Goal: Task Accomplishment & Management: Manage account settings

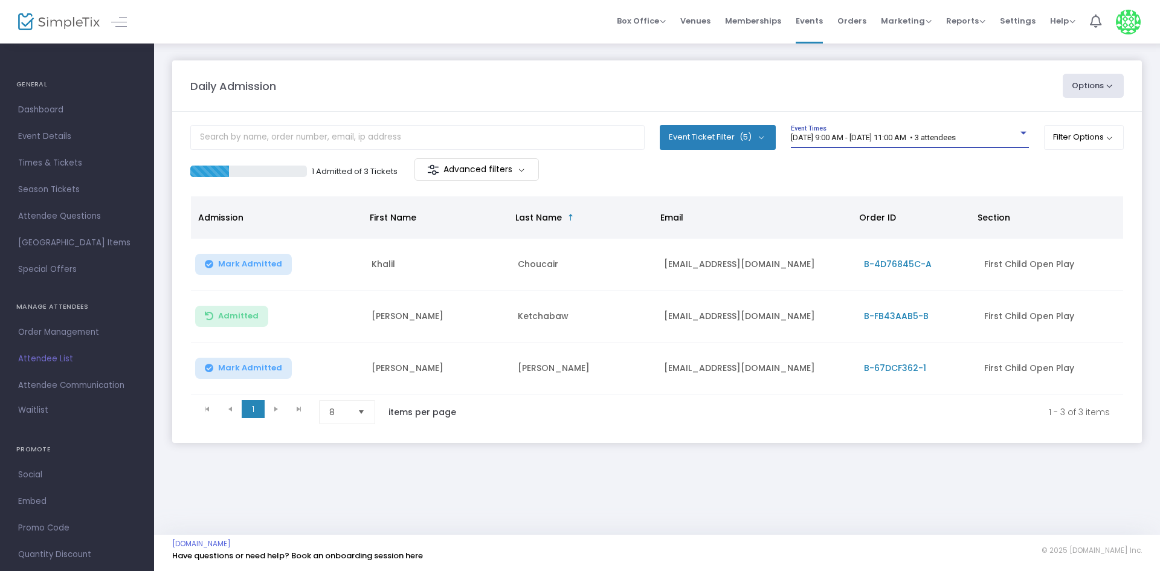
click at [956, 135] on span "[DATE] 9:00 AM - [DATE] 11:00 AM • 3 attendees" at bounding box center [873, 137] width 165 height 9
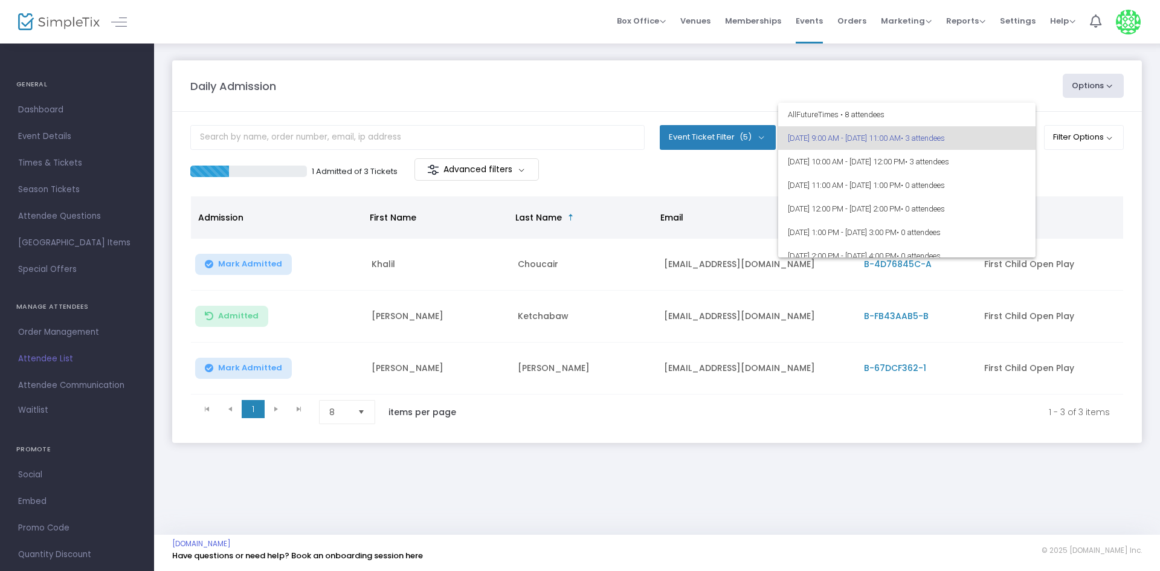
click at [1005, 464] on div at bounding box center [580, 285] width 1160 height 571
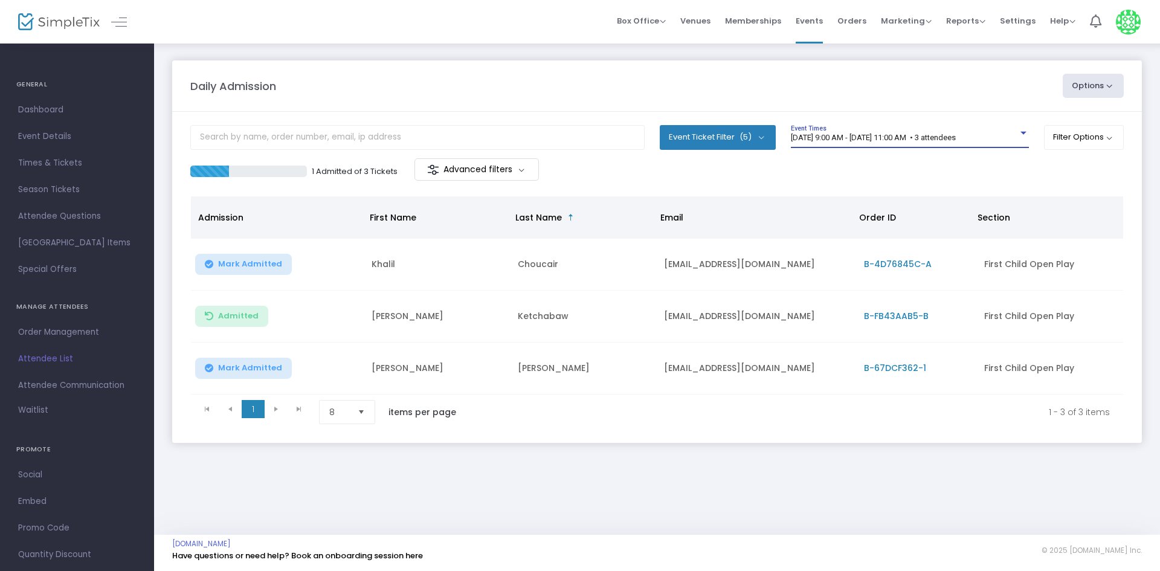
click at [918, 137] on span "[DATE] 9:00 AM - [DATE] 11:00 AM • 3 attendees" at bounding box center [873, 137] width 165 height 9
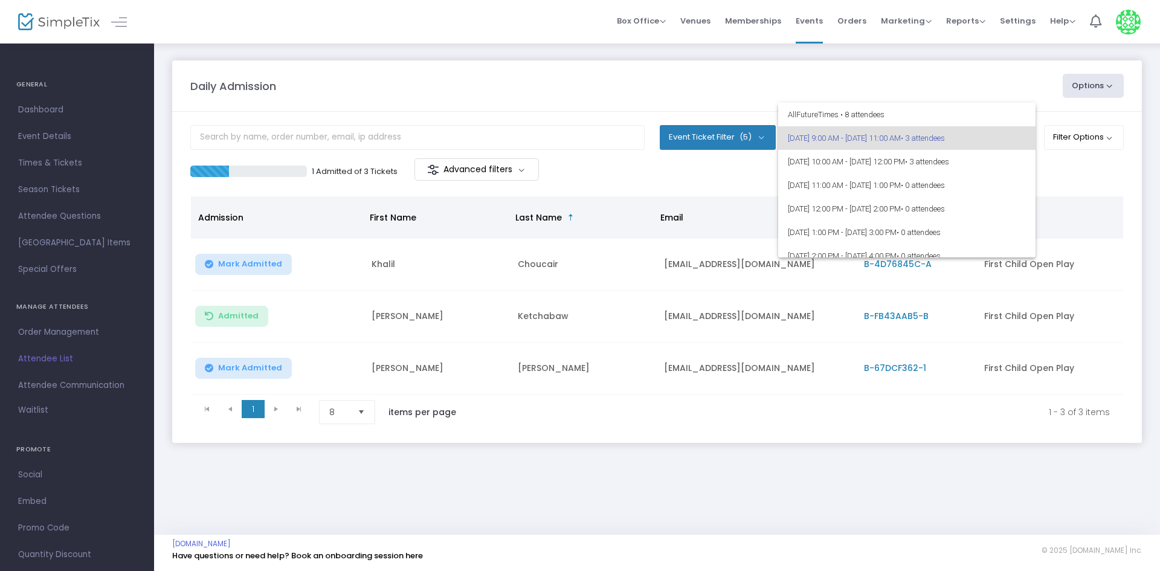
click at [932, 88] on div at bounding box center [580, 285] width 1160 height 571
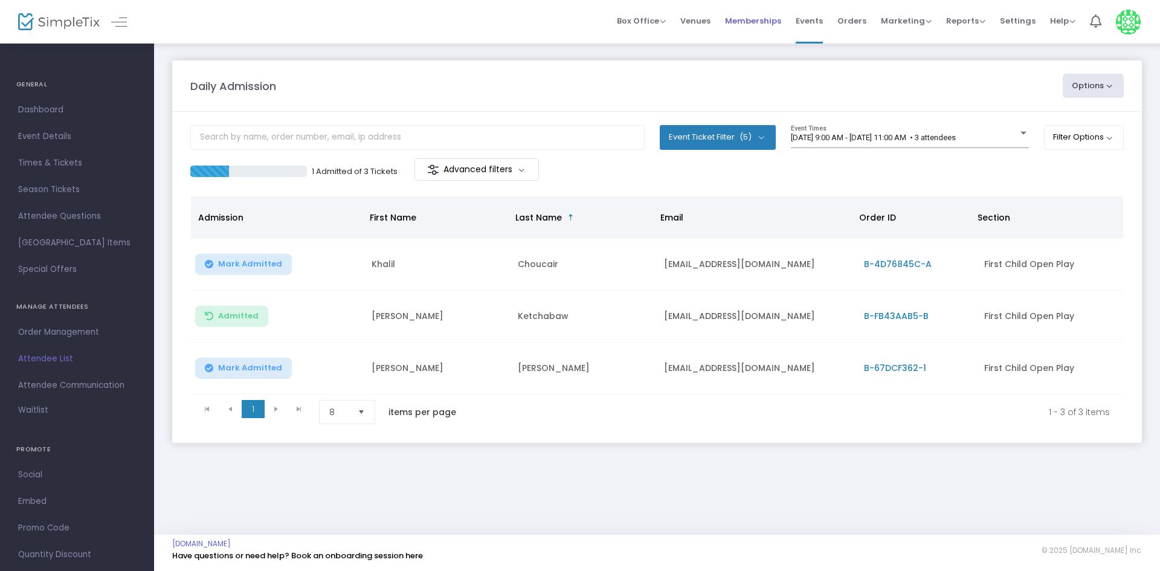
click at [789, 23] on li "Memberships" at bounding box center [753, 22] width 71 height 44
click at [781, 23] on span "Memberships" at bounding box center [753, 20] width 56 height 31
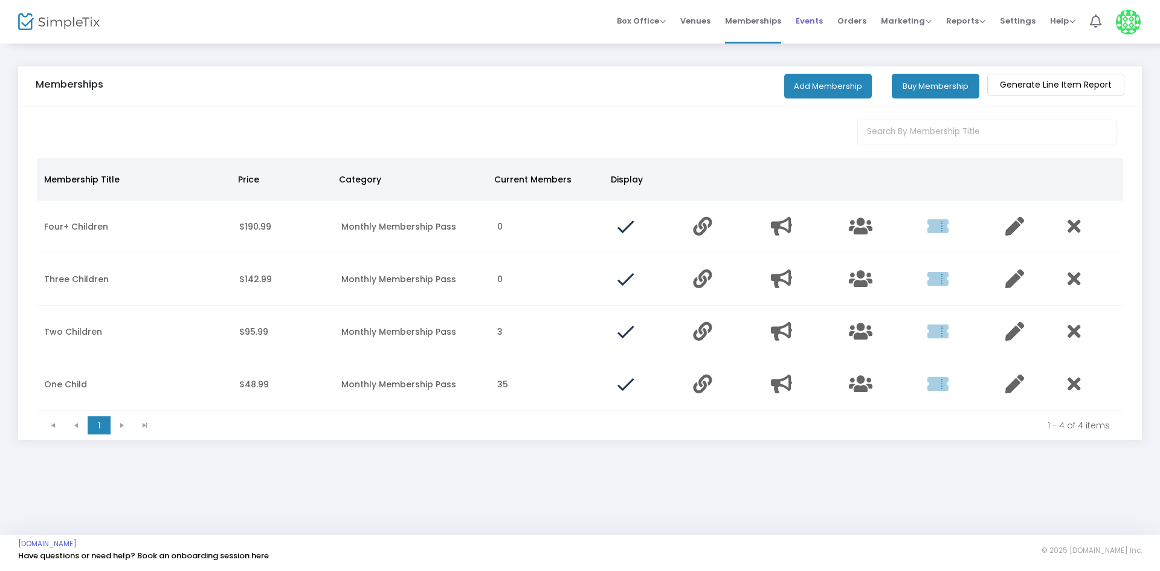
click at [815, 16] on span "Events" at bounding box center [809, 20] width 27 height 31
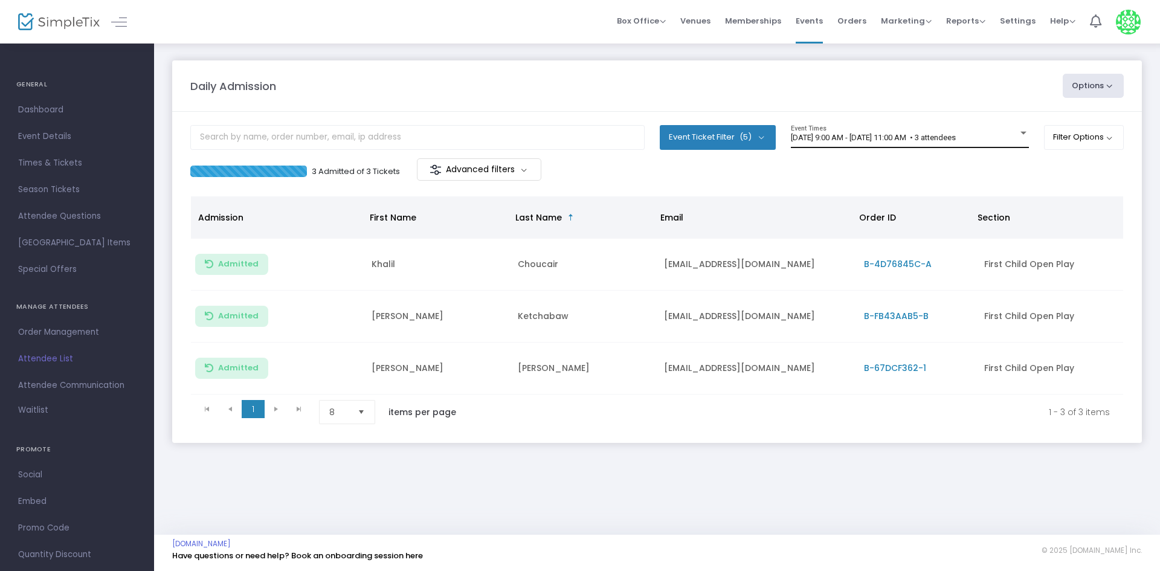
click at [920, 138] on span "[DATE] 9:00 AM - [DATE] 11:00 AM • 3 attendees" at bounding box center [873, 137] width 165 height 9
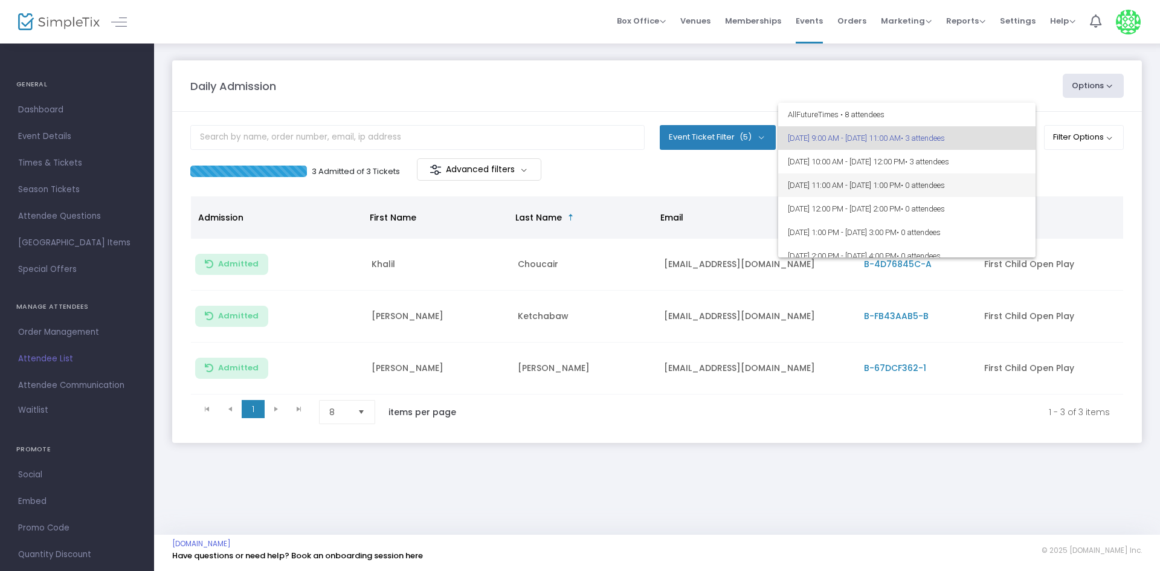
click at [956, 176] on span "8/23/2025 @ 11:00 AM - 8/23/2025 @ 1:00 PM • 0 attendees" at bounding box center [907, 185] width 238 height 24
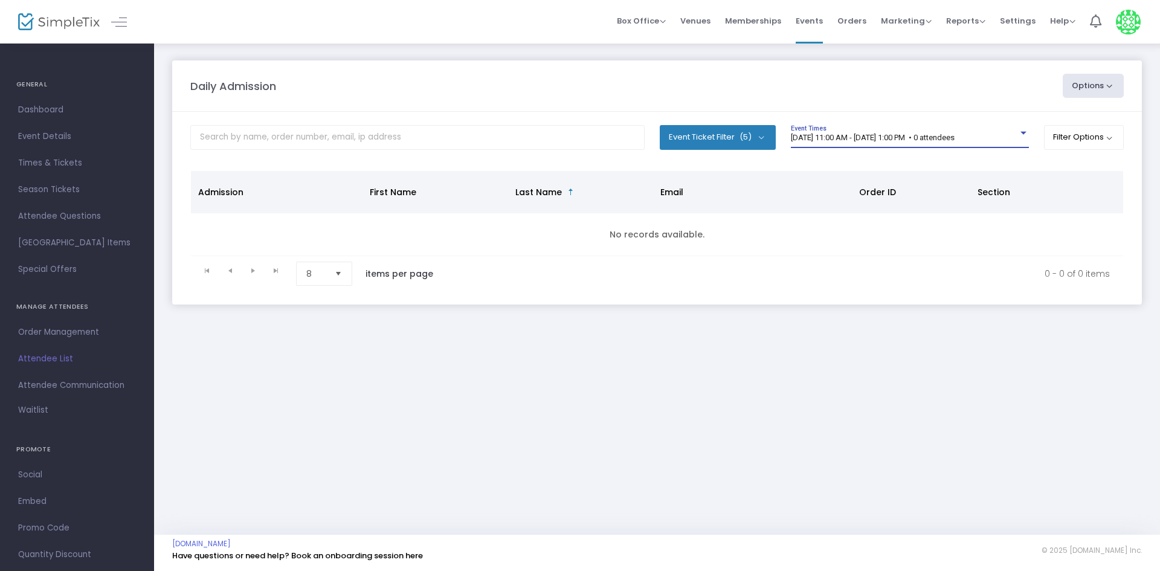
click at [923, 146] on div "8/23/2025 @ 11:00 AM - 8/23/2025 @ 1:00 PM • 0 attendees Event Times" at bounding box center [910, 136] width 238 height 23
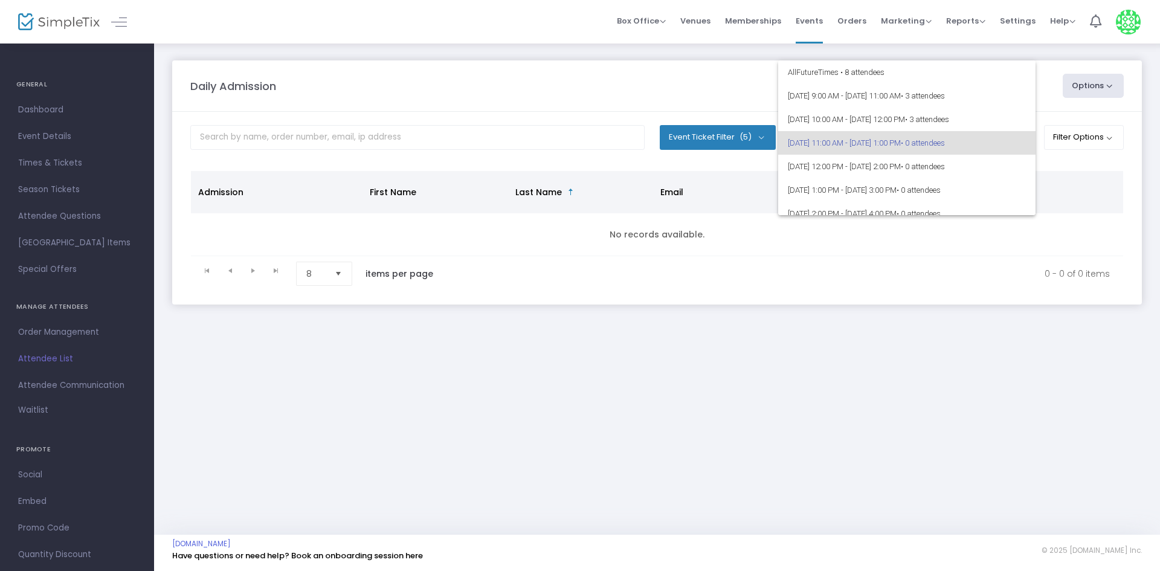
scroll to position [5, 0]
click at [935, 112] on span "8/23/2025 @ 10:00 AM - 8/23/2025 @ 12:00 PM • 3 attendees" at bounding box center [907, 114] width 238 height 24
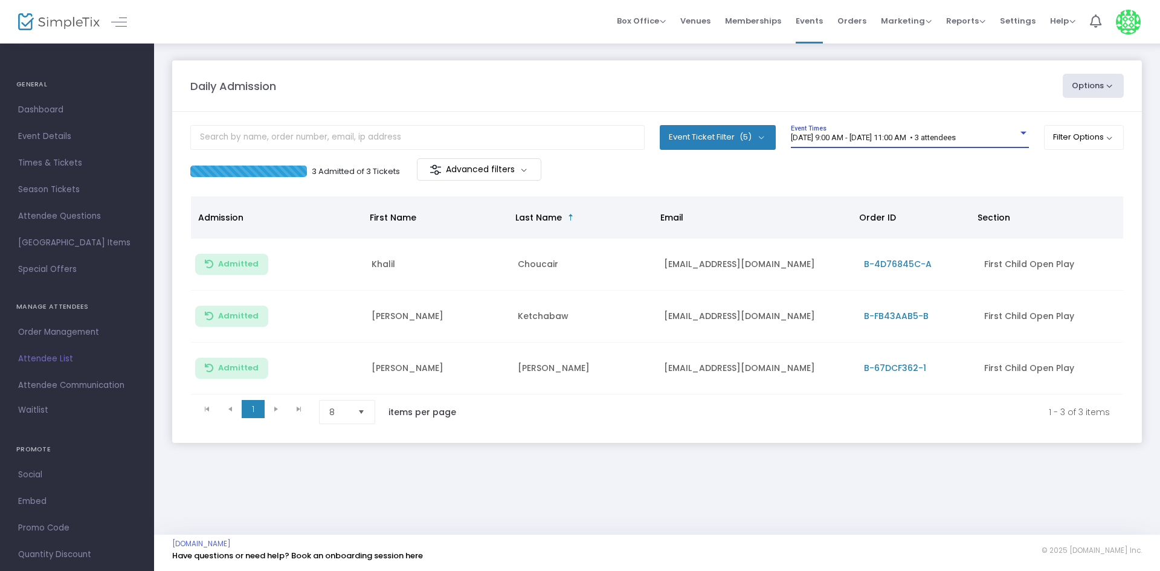
click at [956, 138] on span "[DATE] 9:00 AM - [DATE] 11:00 AM • 3 attendees" at bounding box center [873, 137] width 165 height 9
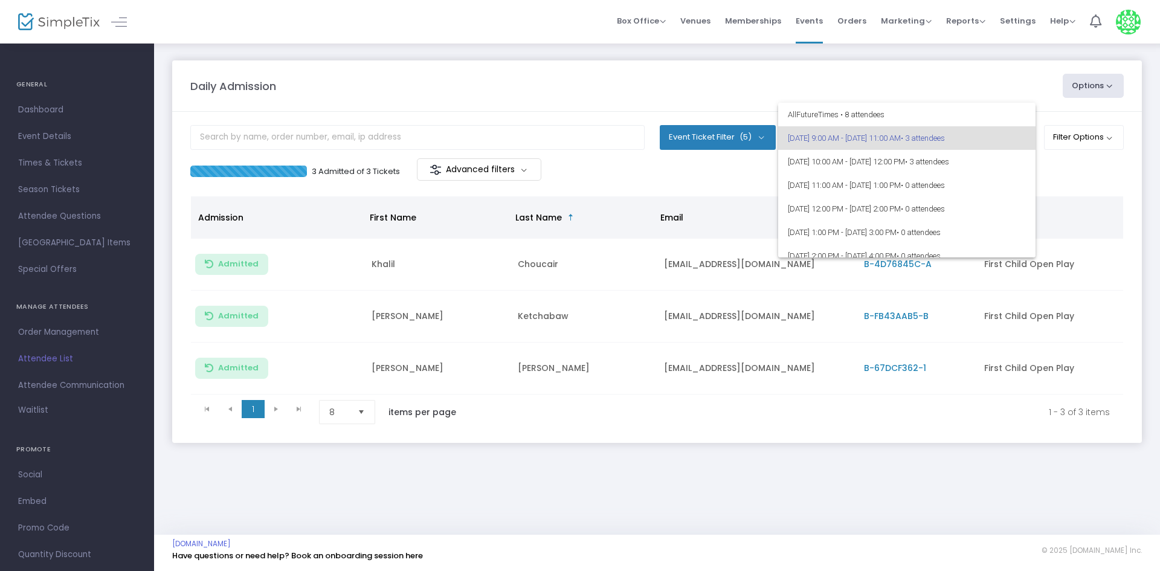
click at [1070, 182] on div at bounding box center [580, 285] width 1160 height 571
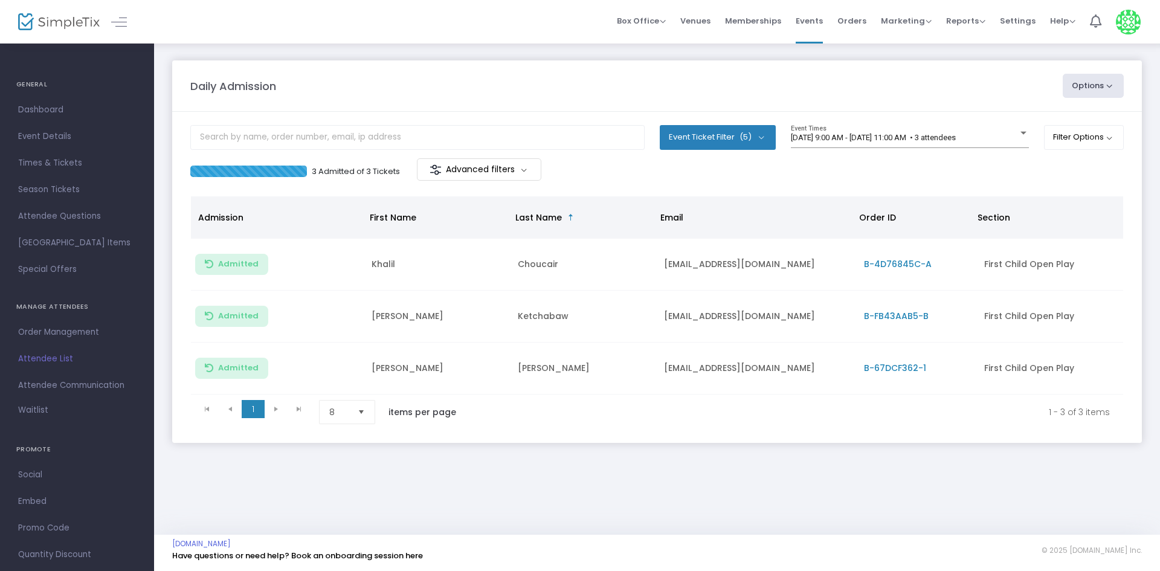
click at [977, 154] on div "8/23/2025 @ 9:00 AM - 8/23/2025 @ 11:00 AM • 3 attendees Event Times" at bounding box center [910, 141] width 238 height 33
click at [956, 141] on span "[DATE] 9:00 AM - [DATE] 11:00 AM • 3 attendees" at bounding box center [873, 137] width 165 height 9
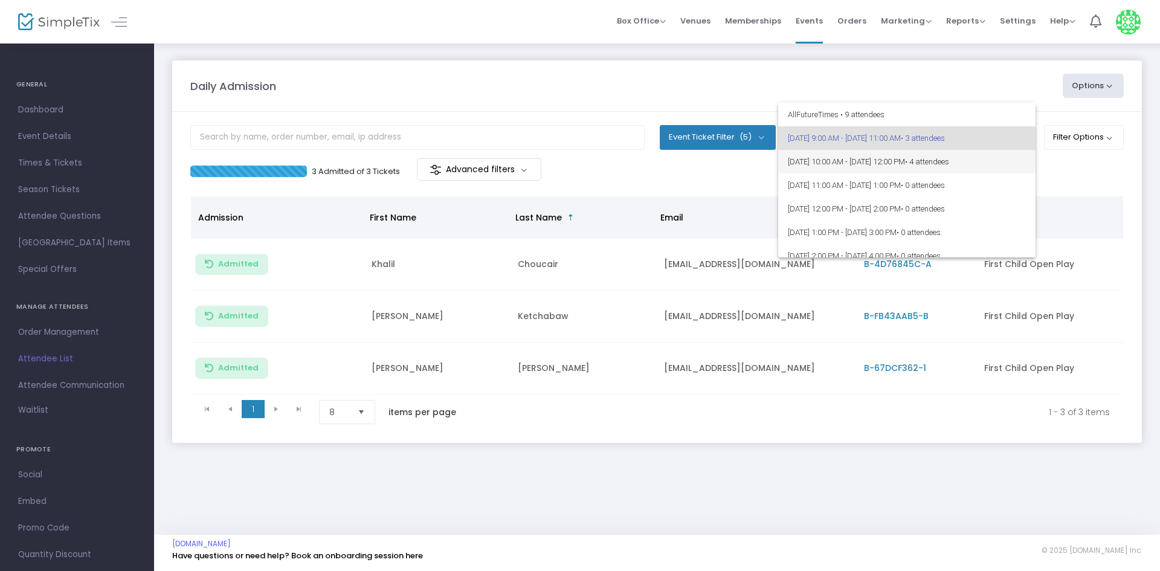
click at [949, 161] on span "• 4 attendees" at bounding box center [927, 161] width 44 height 9
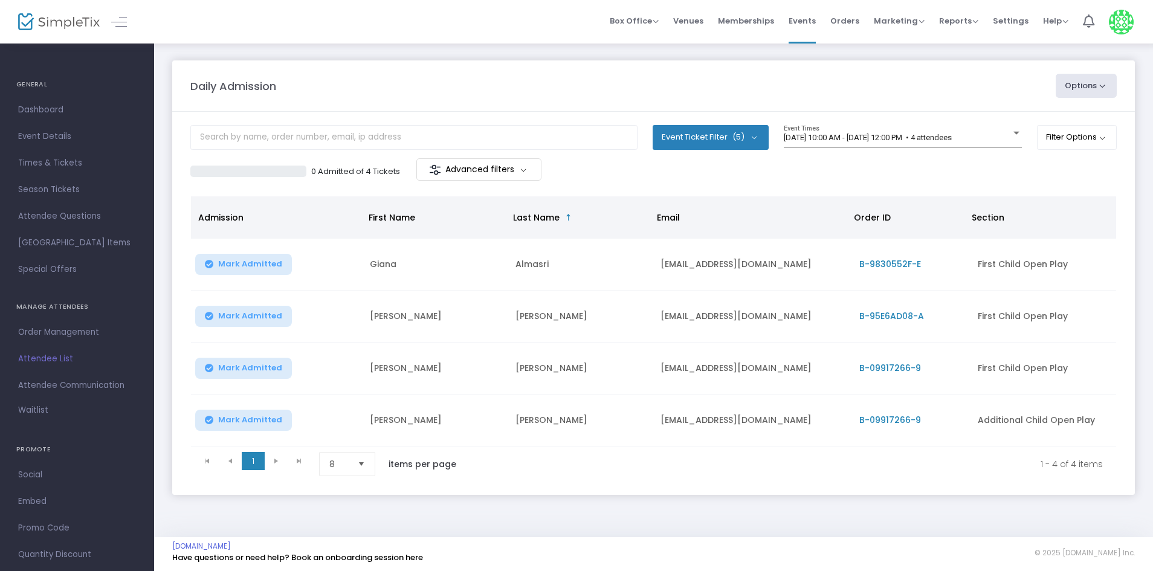
click at [446, 110] on m-panel-header "Daily Admission Options Import Attendees Export List Print Name Tags Export to …" at bounding box center [653, 85] width 963 height 51
click at [957, 129] on div "[DATE] 10:00 AM - [DATE] 12:00 PM • 4 attendees Event Times" at bounding box center [903, 136] width 238 height 23
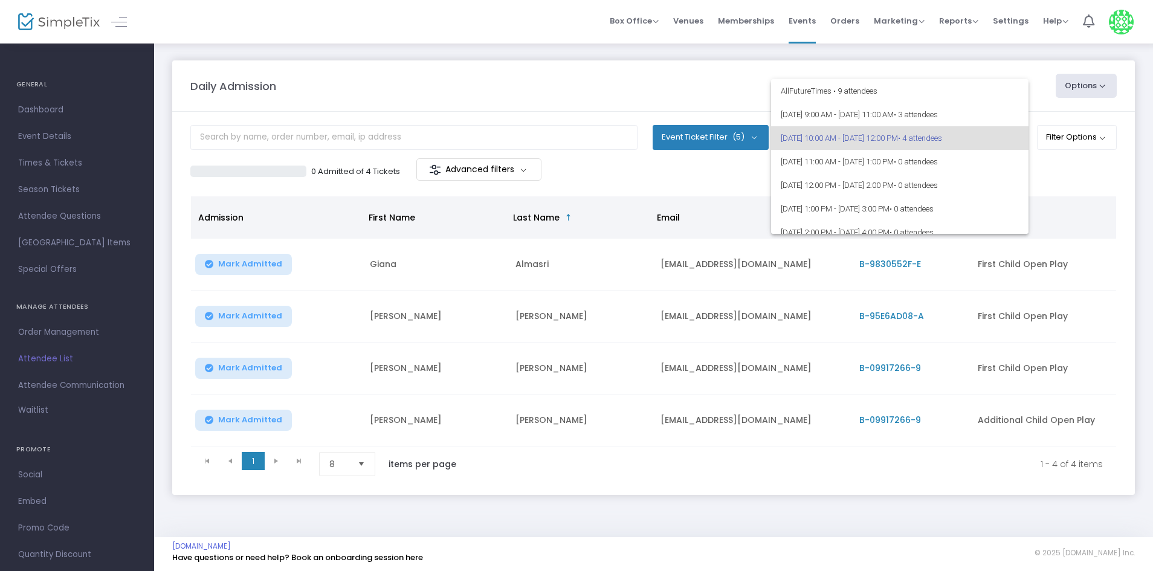
click at [1057, 190] on div at bounding box center [576, 285] width 1153 height 571
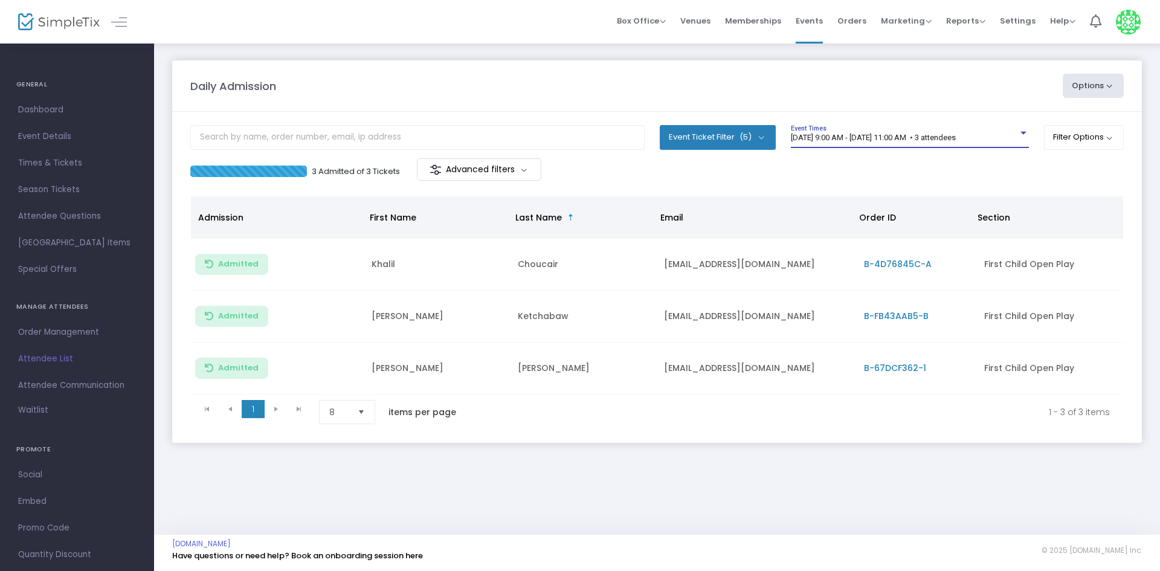
click at [956, 138] on span "[DATE] 9:00 AM - [DATE] 11:00 AM • 3 attendees" at bounding box center [873, 137] width 165 height 9
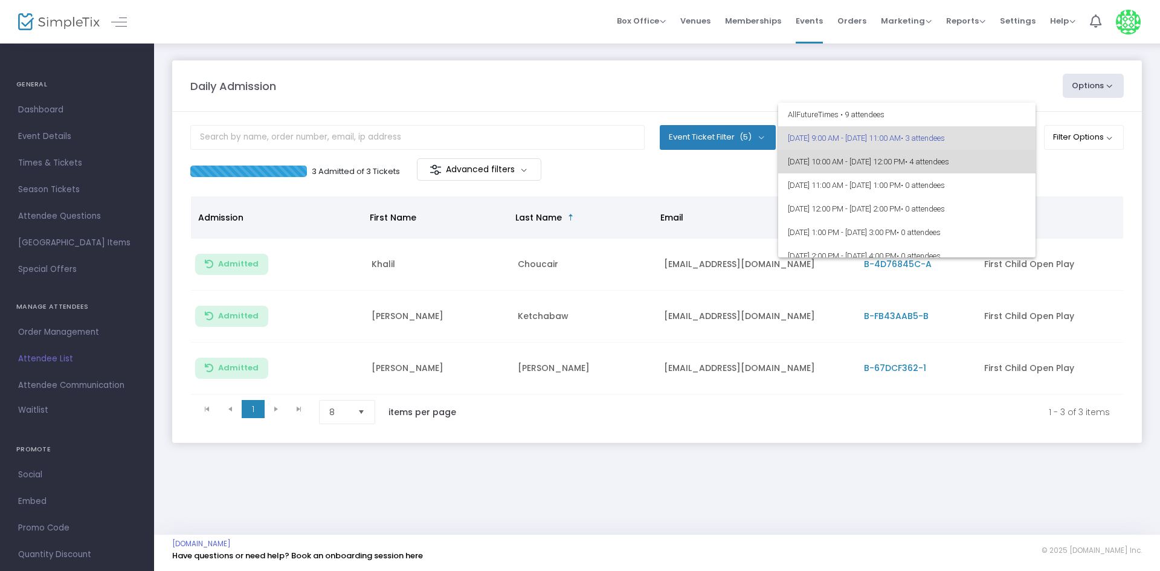
click at [1000, 150] on span "[DATE] 10:00 AM - [DATE] 12:00 PM • 4 attendees" at bounding box center [907, 162] width 238 height 24
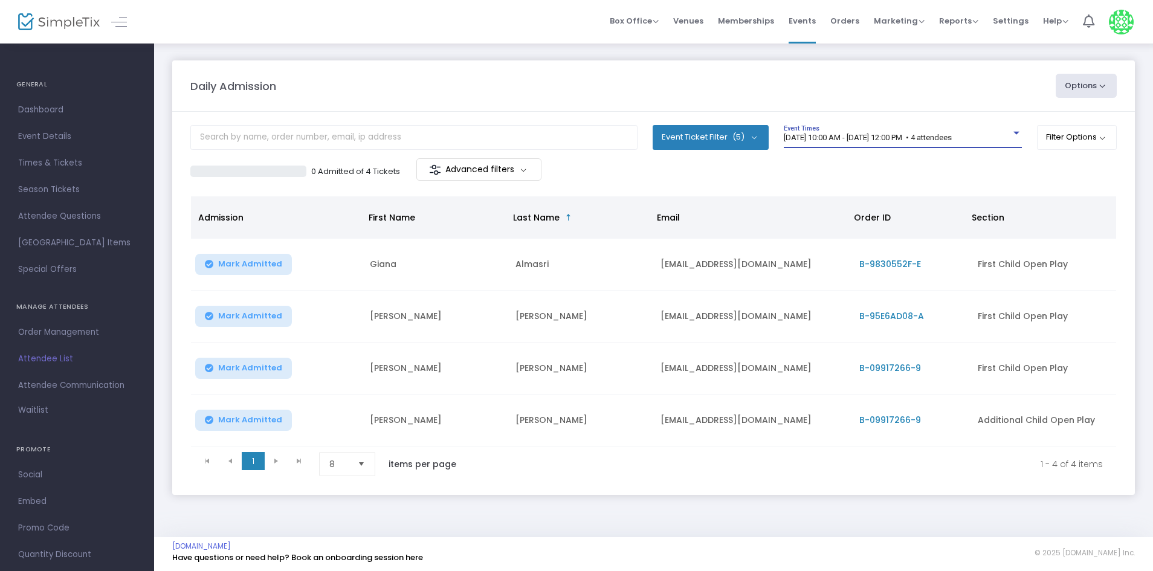
click at [952, 136] on span "[DATE] 10:00 AM - [DATE] 12:00 PM • 4 attendees" at bounding box center [868, 137] width 168 height 9
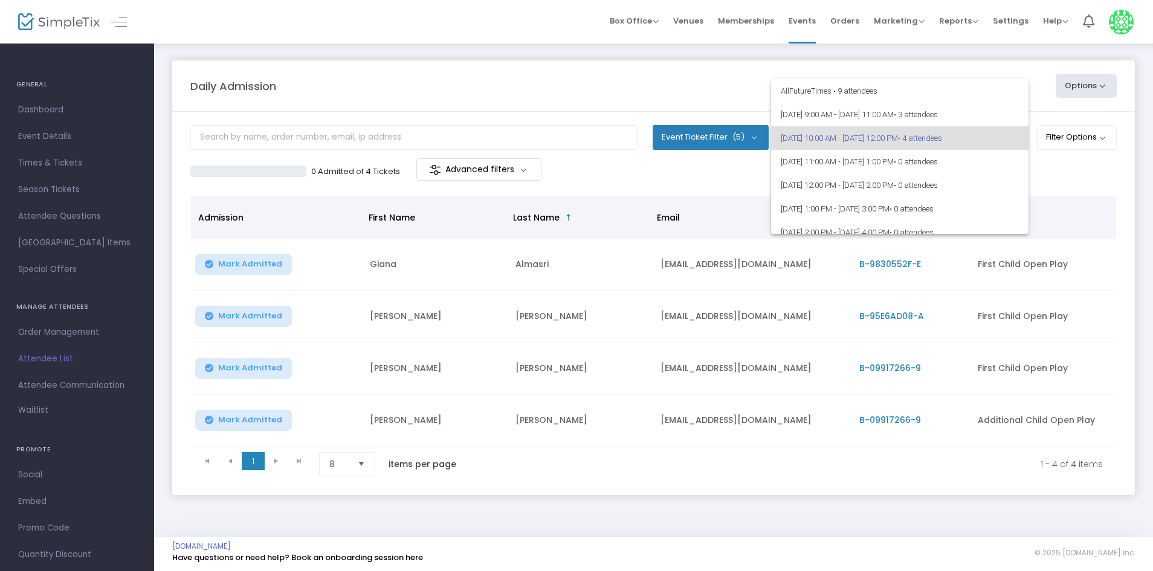
click at [1076, 173] on div at bounding box center [576, 285] width 1153 height 571
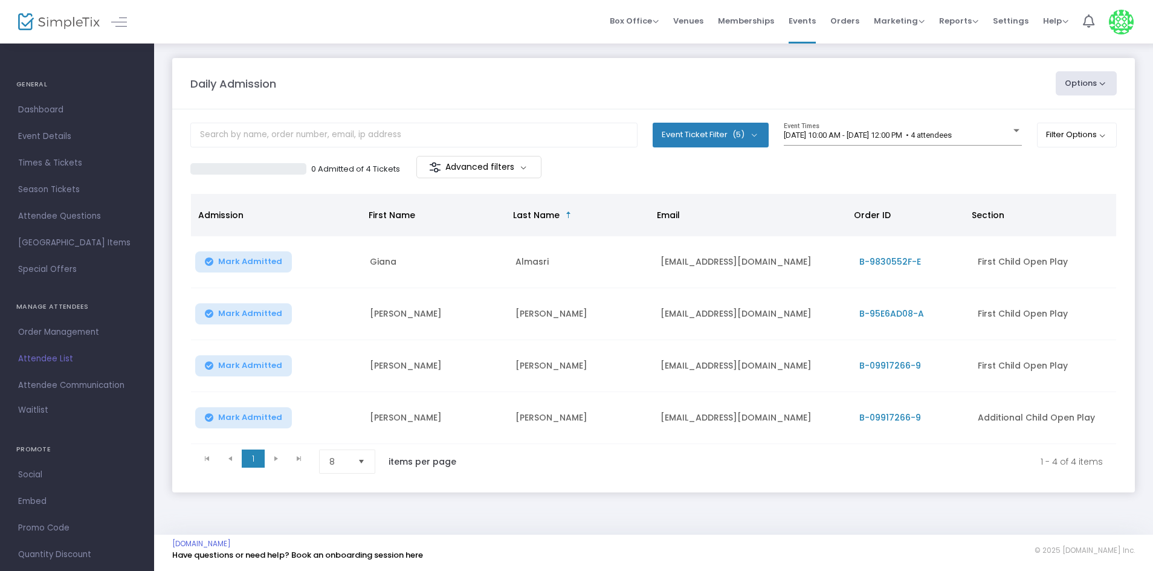
scroll to position [7, 0]
click at [277, 450] on kendo-pager-next-buttons at bounding box center [288, 462] width 46 height 24
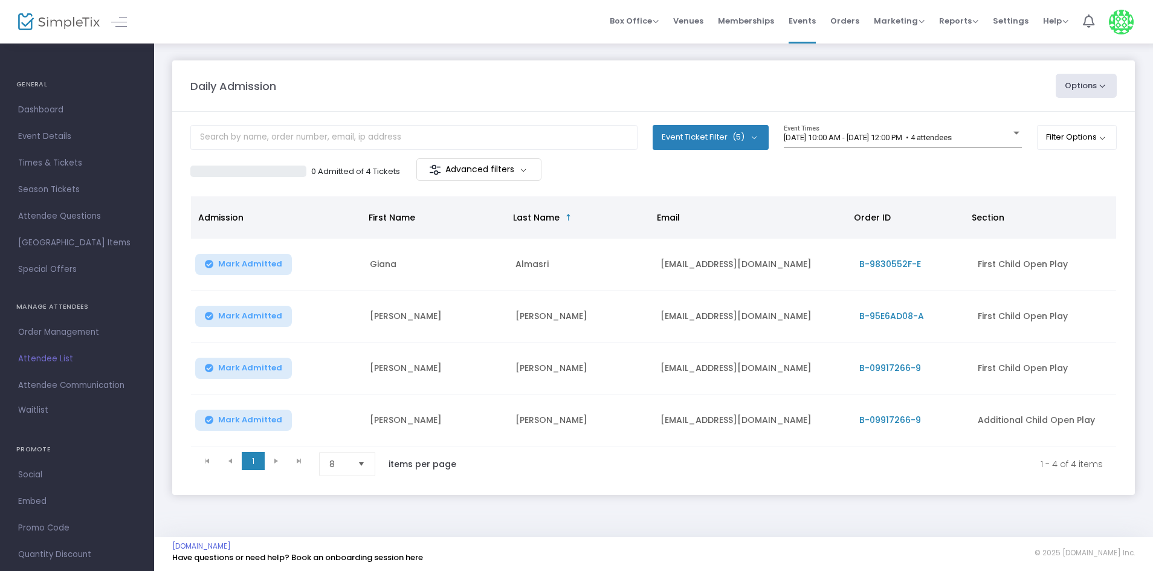
drag, startPoint x: 397, startPoint y: 29, endPoint x: 388, endPoint y: 29, distance: 9.1
click at [397, 29] on div "Box Office Sell Tickets Bookings Sell Season Pass Venues Memberships Events Ord…" at bounding box center [653, 22] width 999 height 44
click at [940, 126] on div "8/23/2025 @ 10:00 AM - 8/23/2025 @ 12:00 PM • 4 attendees Event Times" at bounding box center [903, 136] width 238 height 23
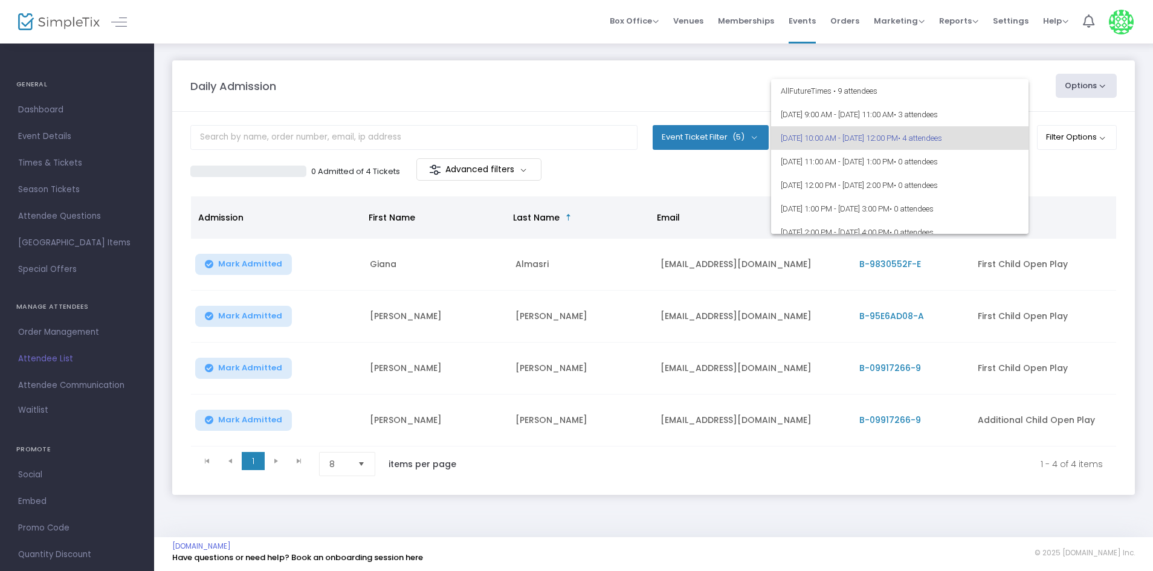
click at [1091, 193] on div at bounding box center [576, 285] width 1153 height 571
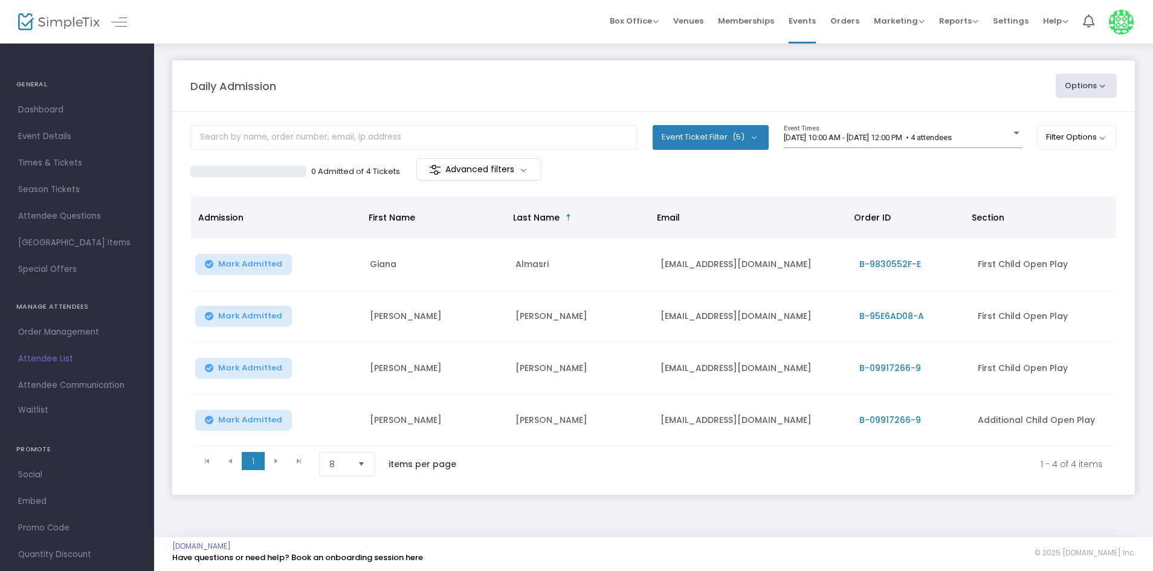
click at [546, 92] on div "Daily Admission" at bounding box center [616, 86] width 865 height 16
click at [981, 152] on div "8/23/2025 @ 10:00 AM - 8/23/2025 @ 12:00 PM • 4 attendees Event Times" at bounding box center [903, 141] width 238 height 33
click at [754, 107] on m-panel-header "Daily Admission Options Import Attendees Export List Print Name Tags Export to …" at bounding box center [653, 85] width 963 height 51
click at [427, 150] on div at bounding box center [413, 141] width 447 height 33
click at [528, 166] on m-button "Advanced filters" at bounding box center [478, 169] width 125 height 22
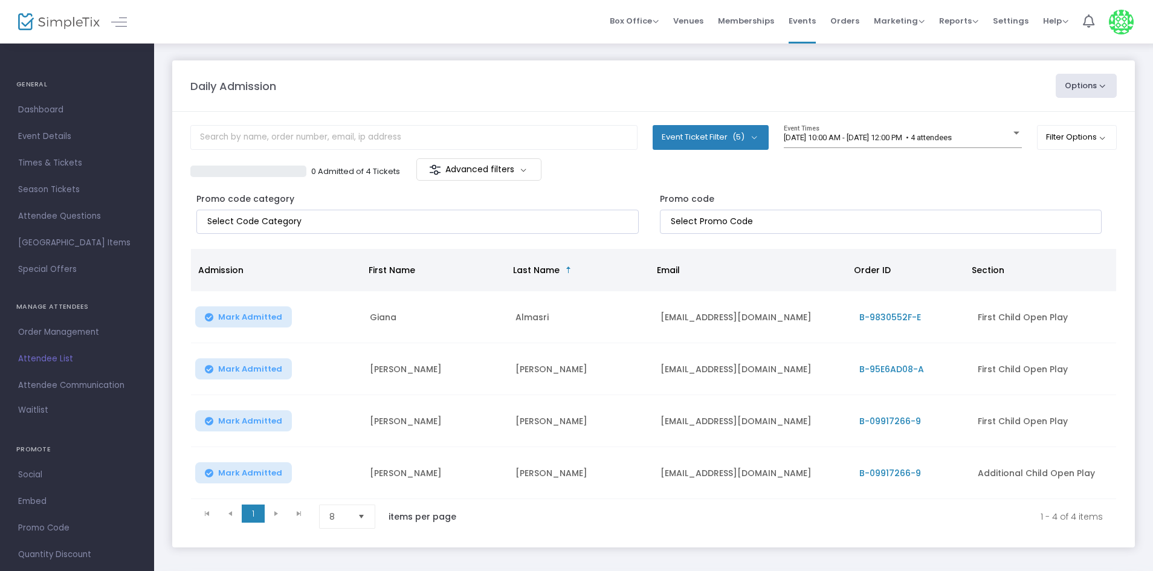
click at [551, 79] on div "Daily Admission" at bounding box center [616, 86] width 865 height 16
click at [514, 157] on div at bounding box center [413, 141] width 447 height 33
click at [512, 176] on m-button "Advanced filters" at bounding box center [478, 169] width 125 height 22
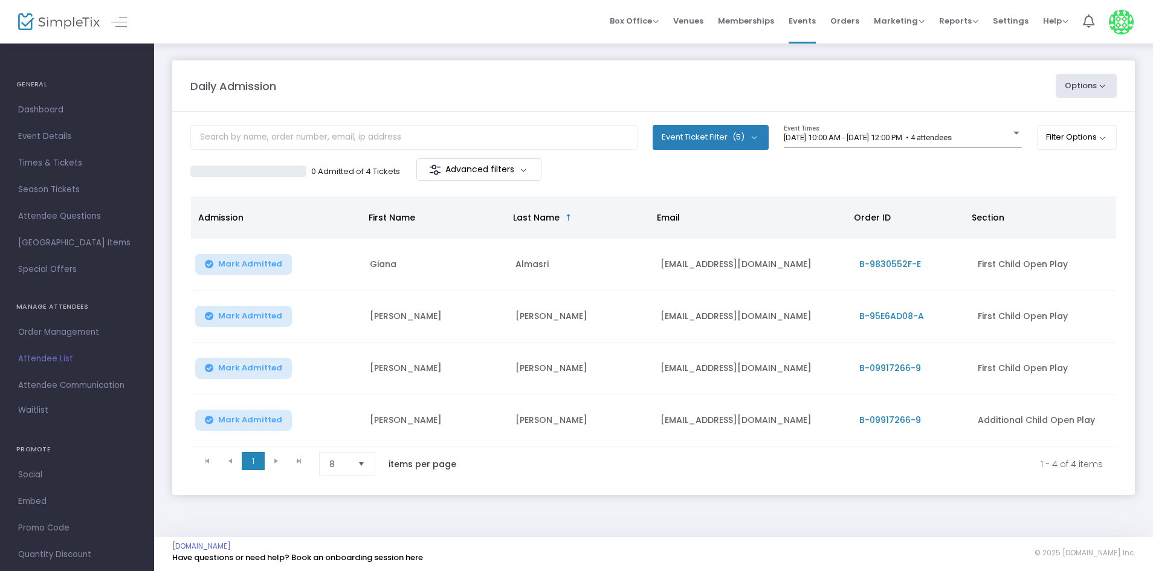
click at [560, 63] on m-panel-header "Daily Admission Options Import Attendees Export List Print Name Tags Export to …" at bounding box center [653, 85] width 963 height 51
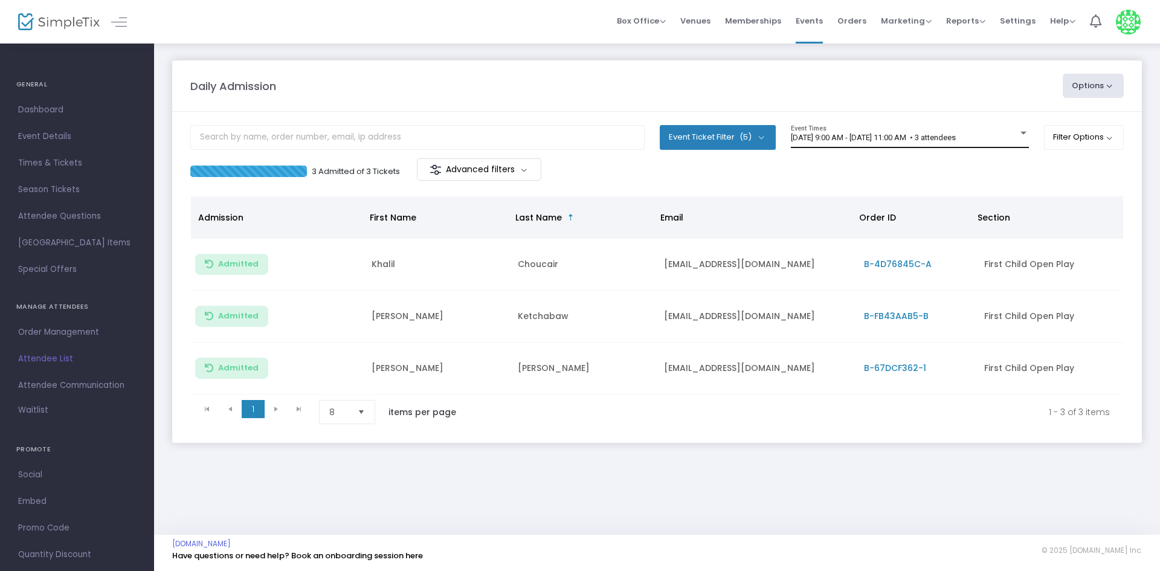
click at [894, 133] on span "[DATE] 9:00 AM - [DATE] 11:00 AM • 3 attendees" at bounding box center [873, 137] width 165 height 9
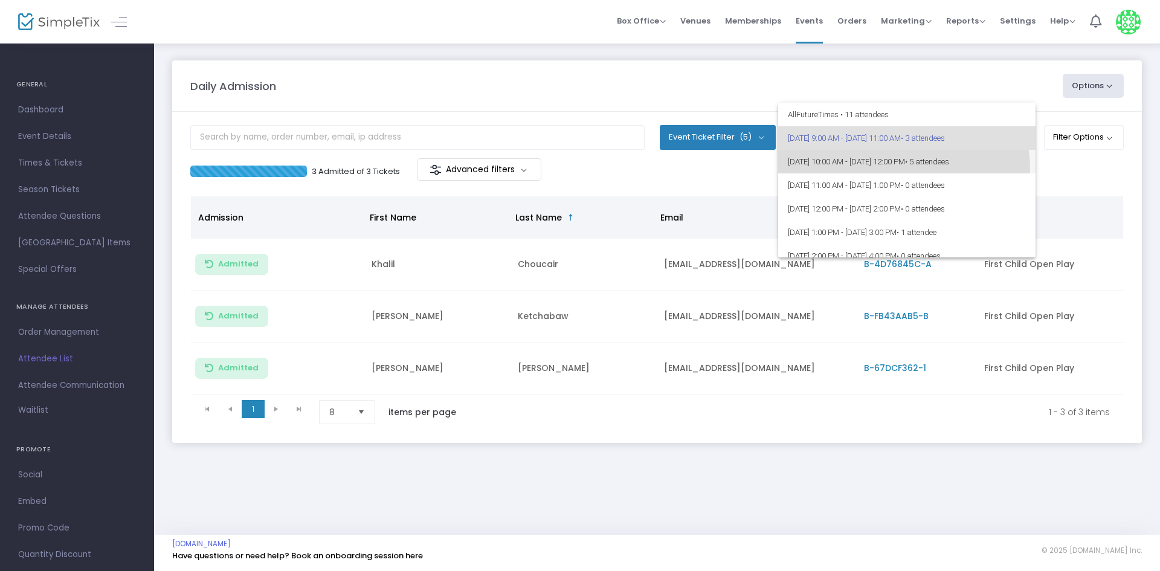
click at [900, 169] on span "[DATE] 10:00 AM - [DATE] 12:00 PM • 5 attendees" at bounding box center [907, 162] width 238 height 24
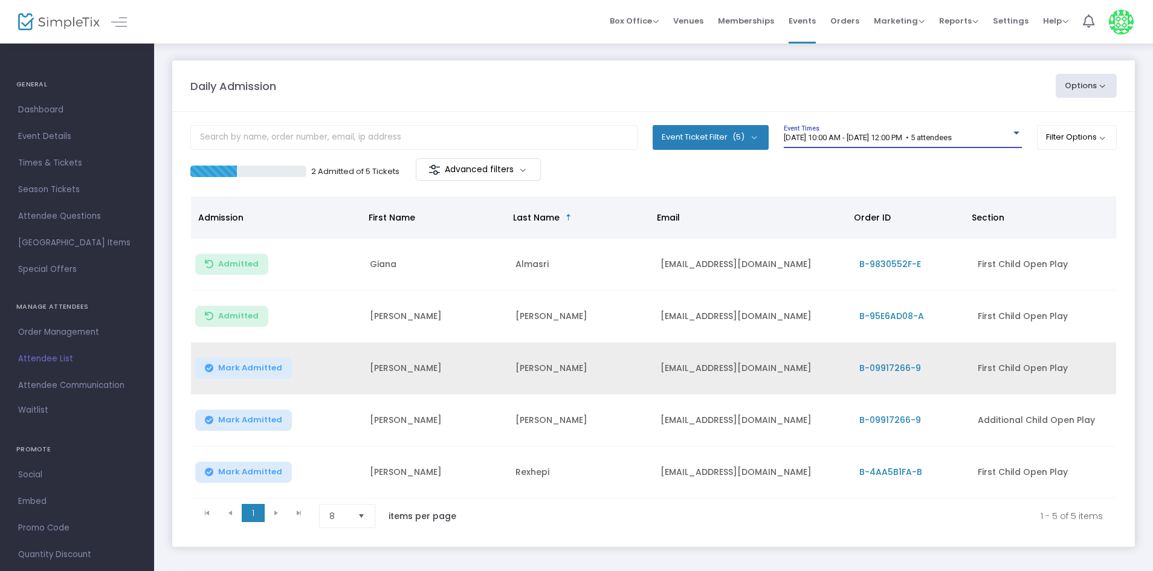
scroll to position [59, 0]
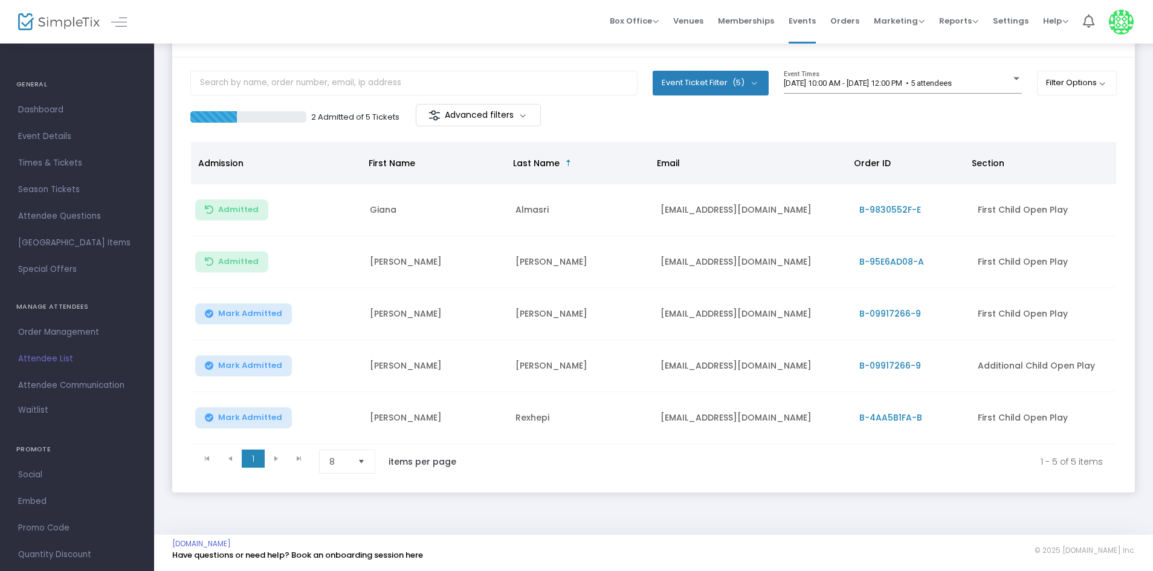
click at [964, 95] on div "8/23/2025 @ 10:00 AM - 8/23/2025 @ 12:00 PM • 5 attendees Event Times" at bounding box center [903, 87] width 238 height 33
click at [963, 83] on div "[DATE] 10:00 AM - [DATE] 12:00 PM • 5 attendees" at bounding box center [897, 83] width 227 height 9
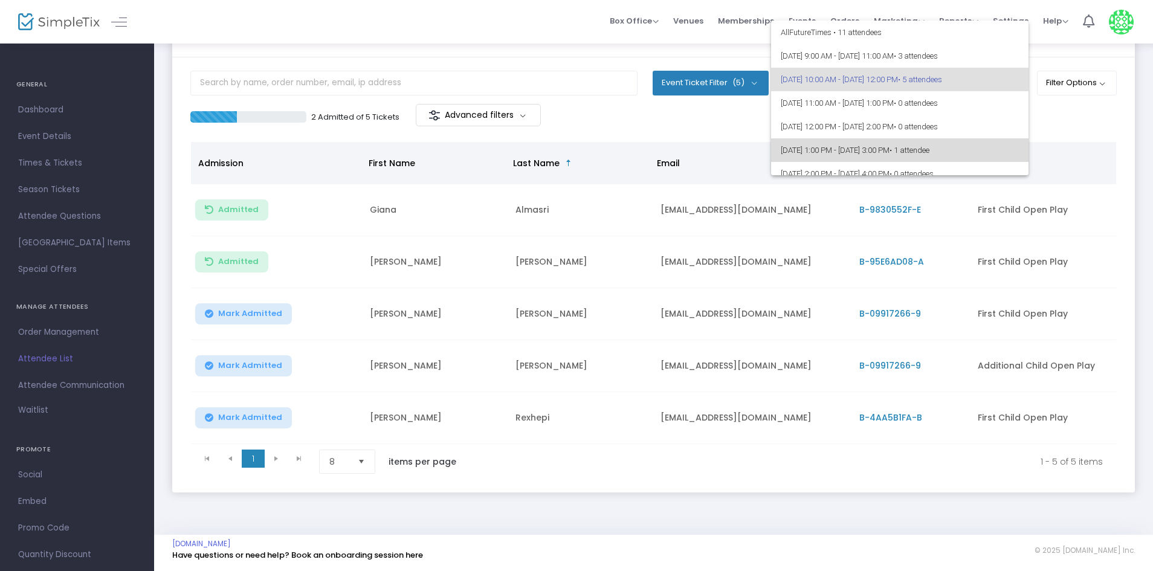
click at [908, 148] on span "8/23/2025 @ 1:00 PM - 8/23/2025 @ 3:00 PM • 1 attendee" at bounding box center [900, 150] width 238 height 24
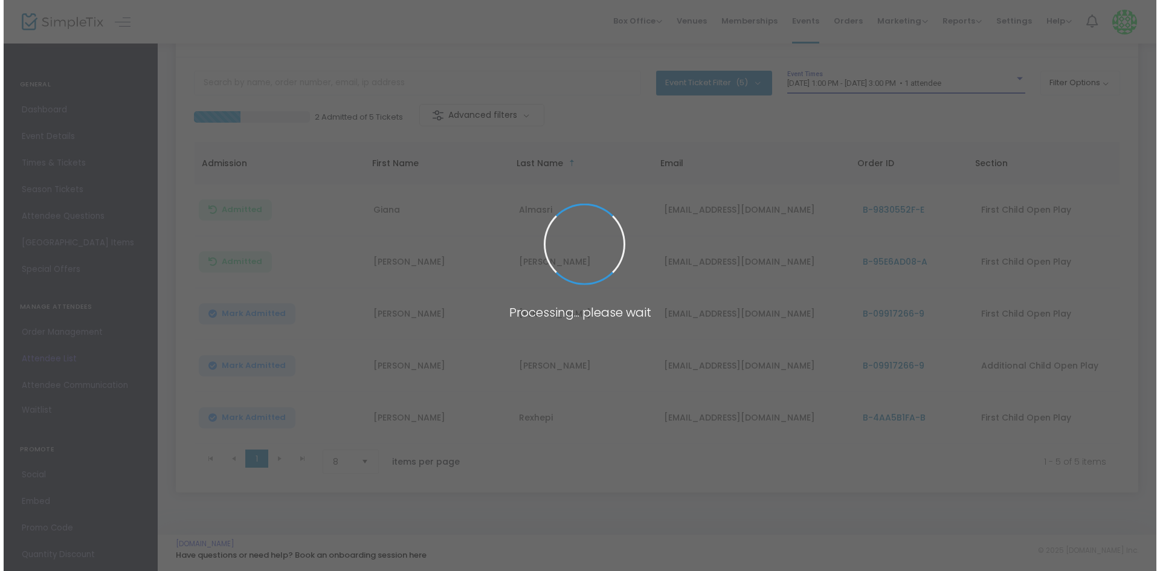
scroll to position [0, 0]
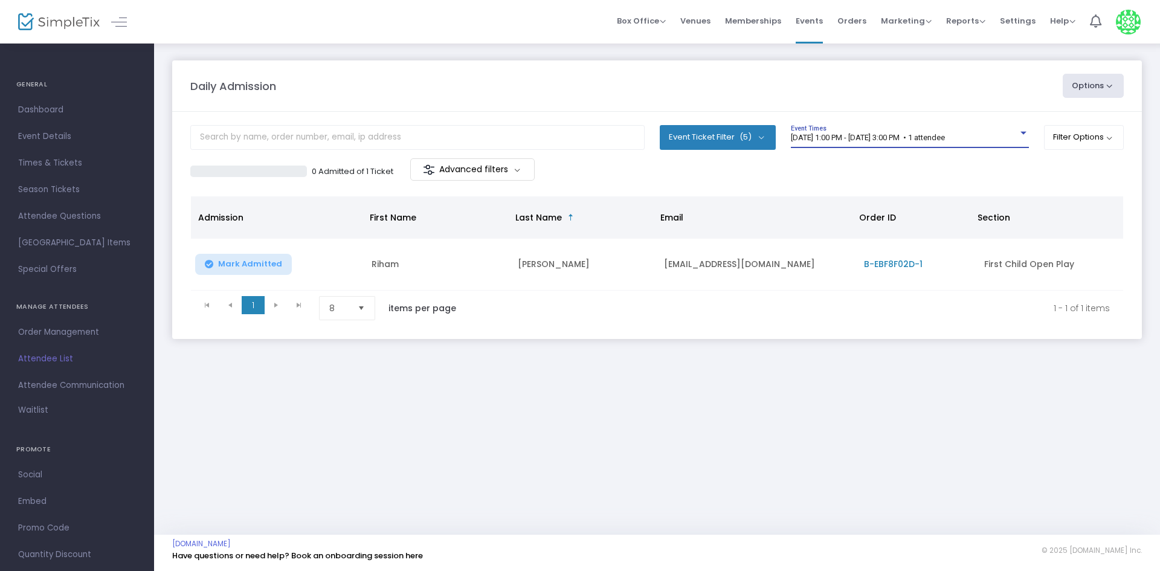
drag, startPoint x: 909, startPoint y: 123, endPoint x: 909, endPoint y: 139, distance: 15.7
click at [909, 129] on m-panel-content "Event Ticket Filter (5) Select All First Child Open Play Additional Child Open …" at bounding box center [657, 225] width 970 height 227
click at [909, 140] on span "8/23/2025 @ 1:00 PM - 8/23/2025 @ 3:00 PM • 1 attendee" at bounding box center [868, 137] width 154 height 9
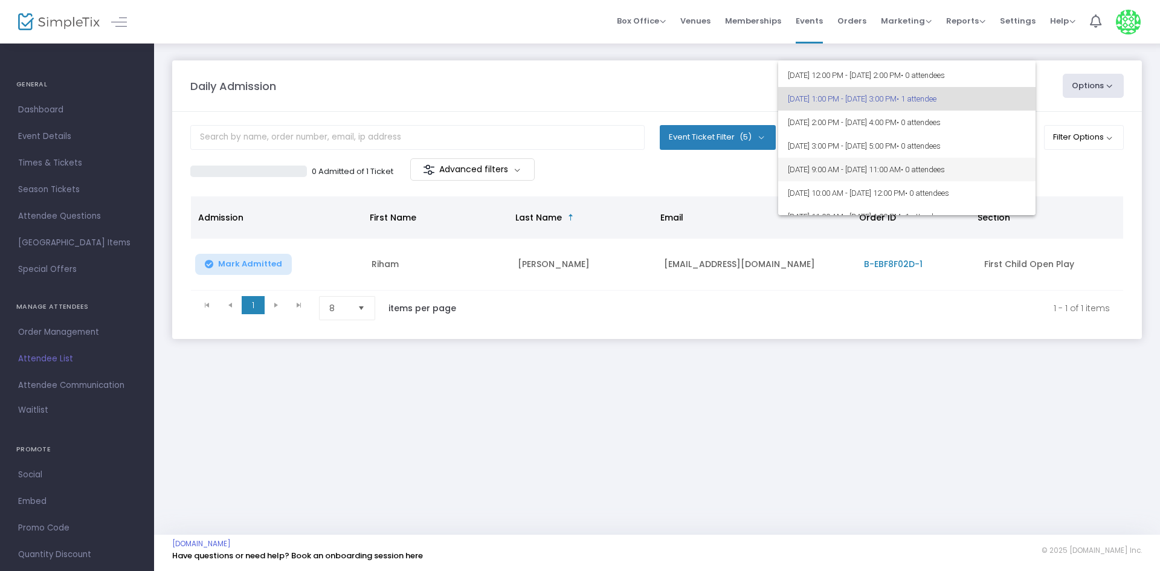
scroll to position [113, 0]
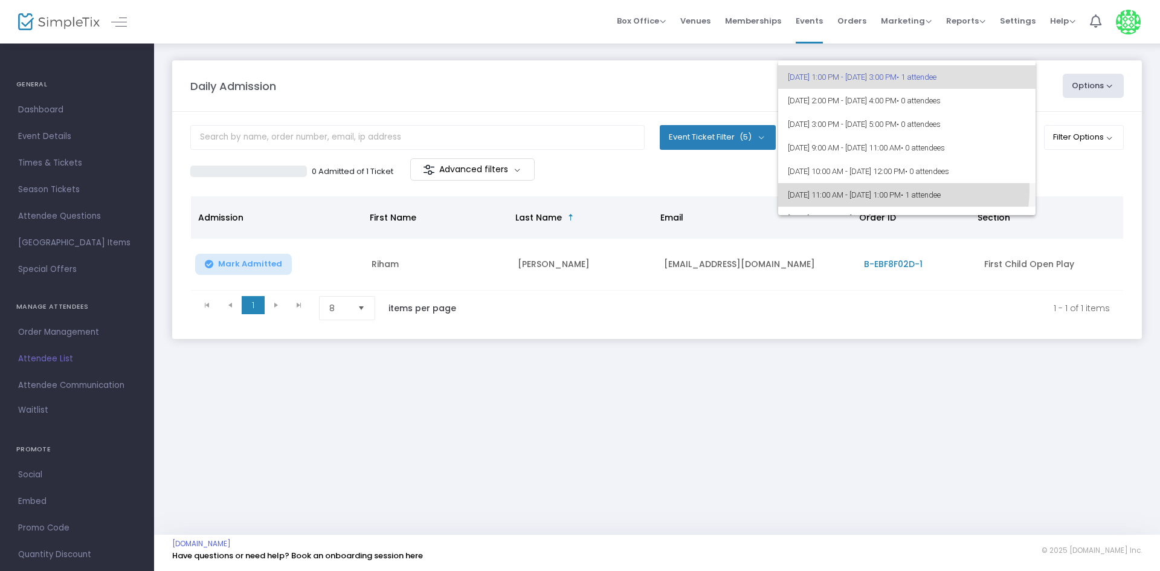
click at [892, 190] on span "8/24/2025 @ 11:00 AM - 8/24/2025 @ 1:00 PM • 1 attendee" at bounding box center [907, 195] width 238 height 24
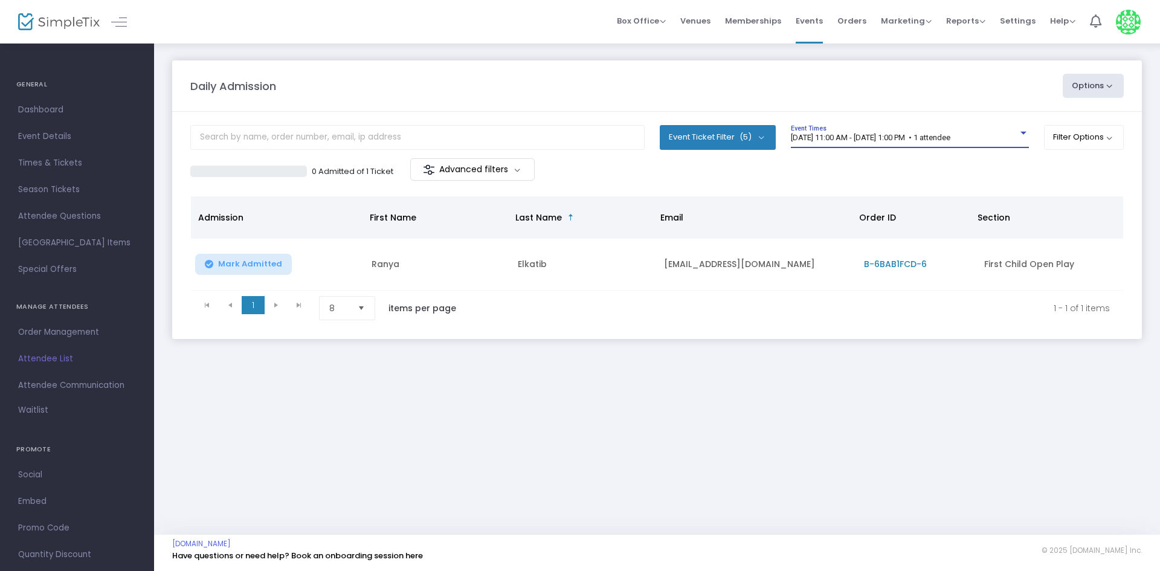
click at [901, 172] on div "0 Admitted of 1 Ticket Advanced filters" at bounding box center [657, 170] width 934 height 25
click at [908, 142] on div "8/24/2025 @ 11:00 AM - 8/24/2025 @ 1:00 PM • 1 attendee" at bounding box center [904, 138] width 227 height 9
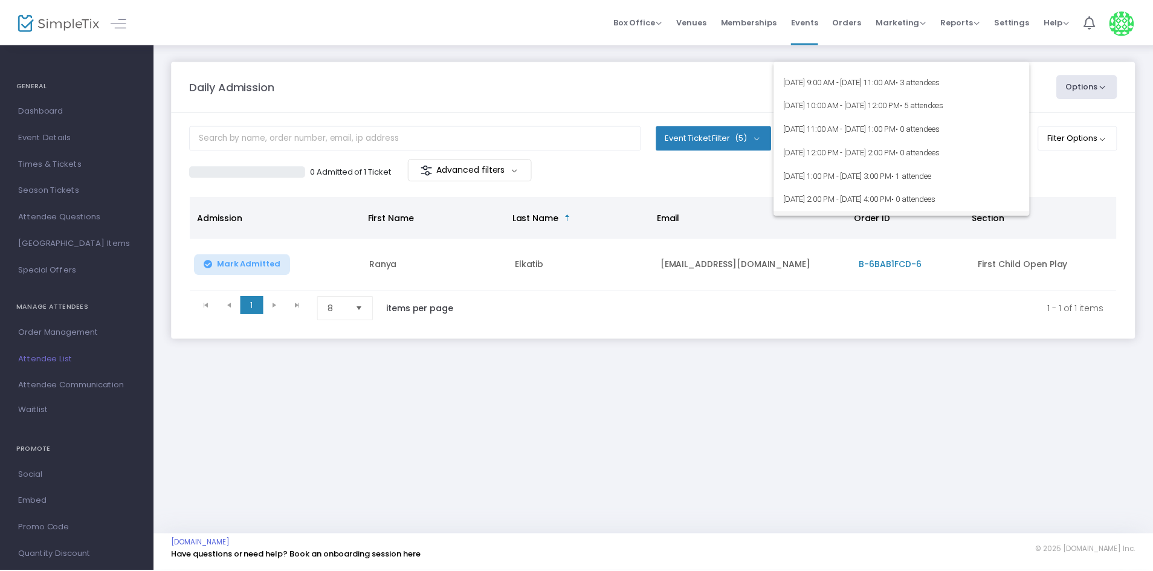
scroll to position [0, 0]
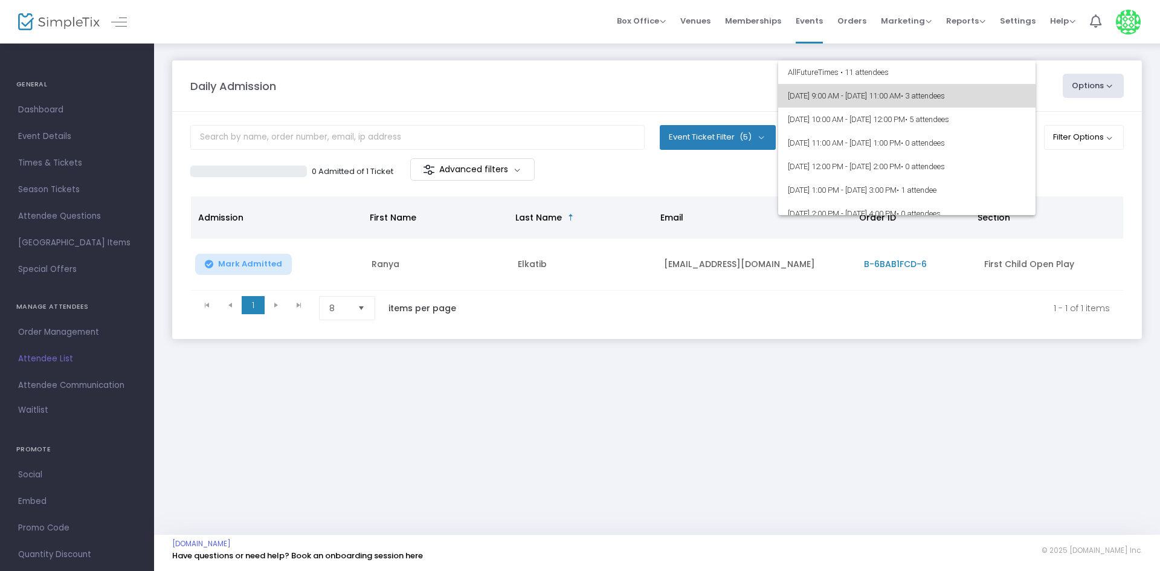
click at [945, 97] on span "• 3 attendees" at bounding box center [923, 95] width 44 height 9
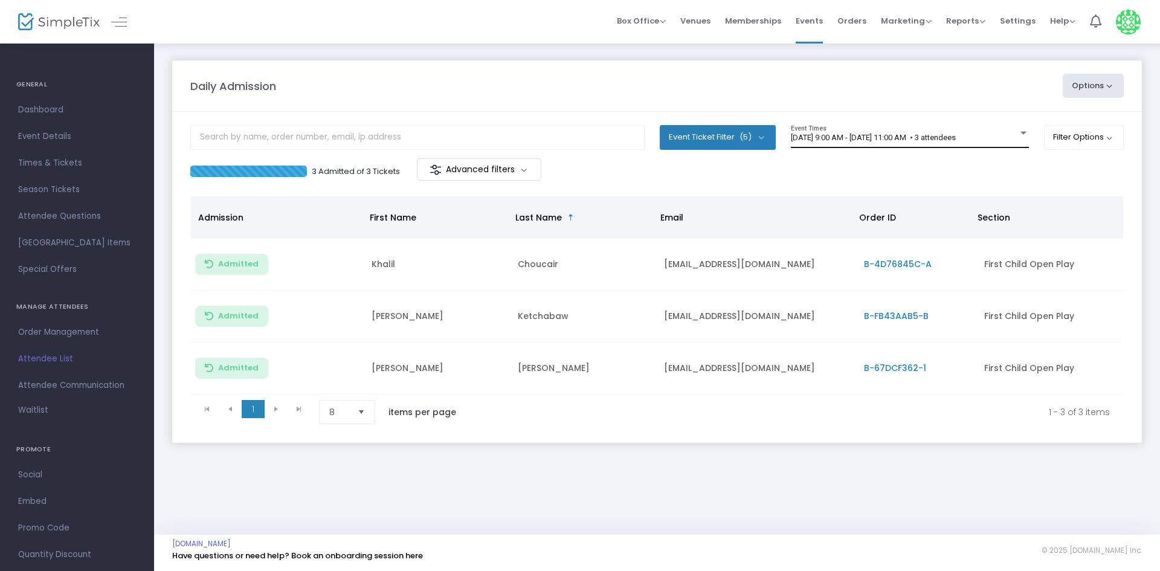
click at [924, 130] on div "8/23/2025 @ 9:00 AM - 8/23/2025 @ 11:00 AM • 3 attendees Event Times" at bounding box center [910, 136] width 238 height 23
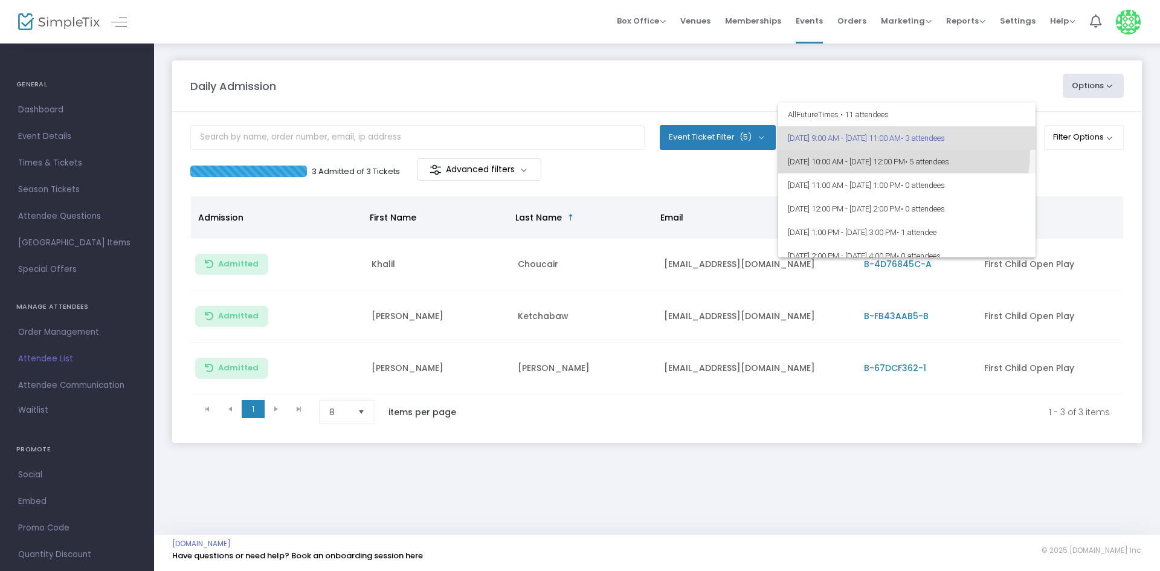
click at [885, 152] on span "[DATE] 10:00 AM - [DATE] 12:00 PM • 5 attendees" at bounding box center [907, 162] width 238 height 24
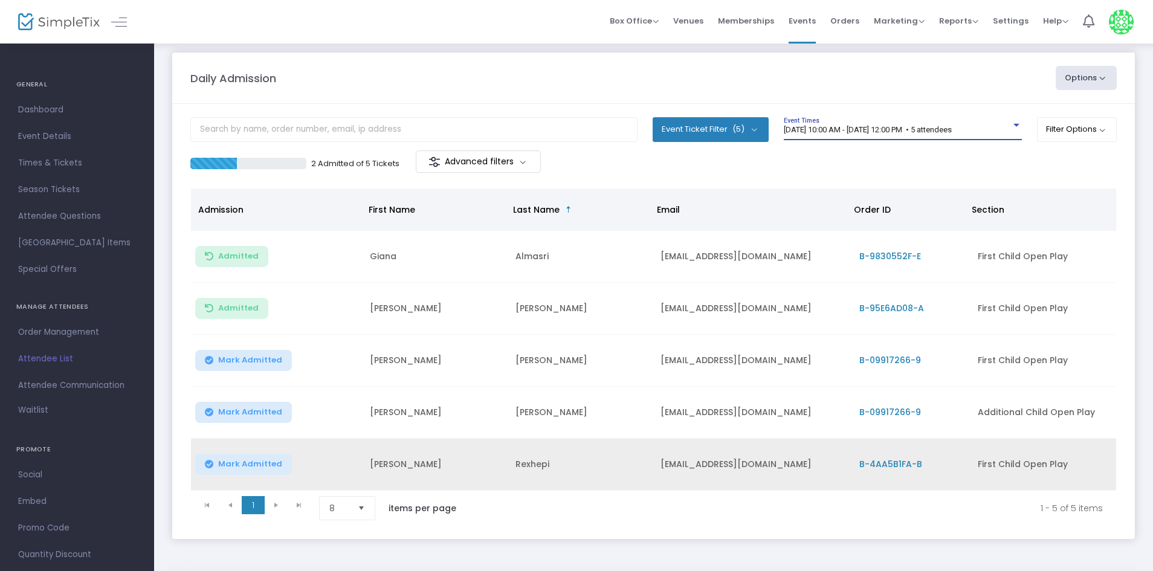
scroll to position [59, 0]
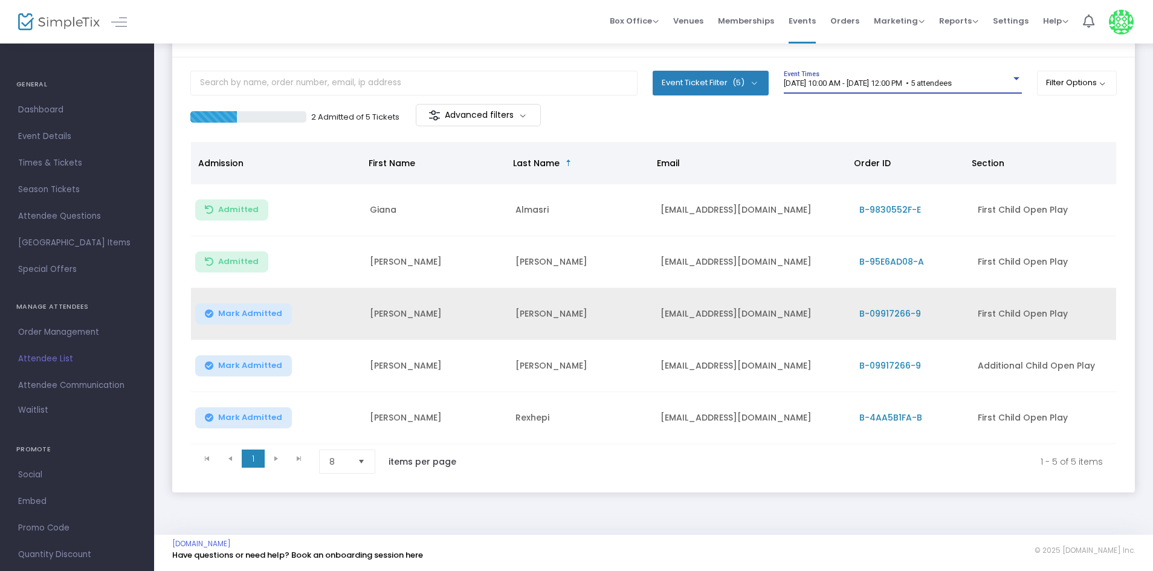
click at [230, 309] on span "Mark Admitted" at bounding box center [250, 314] width 64 height 10
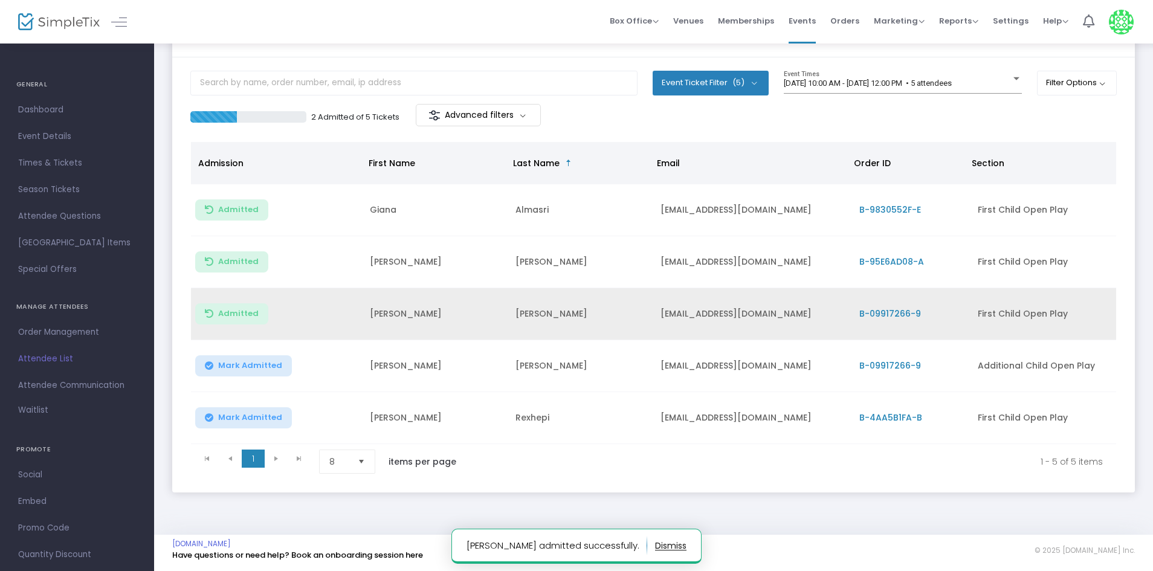
click at [231, 373] on td "Mark Admitted" at bounding box center [277, 366] width 172 height 52
click at [236, 362] on span "Mark Admitted" at bounding box center [250, 366] width 64 height 10
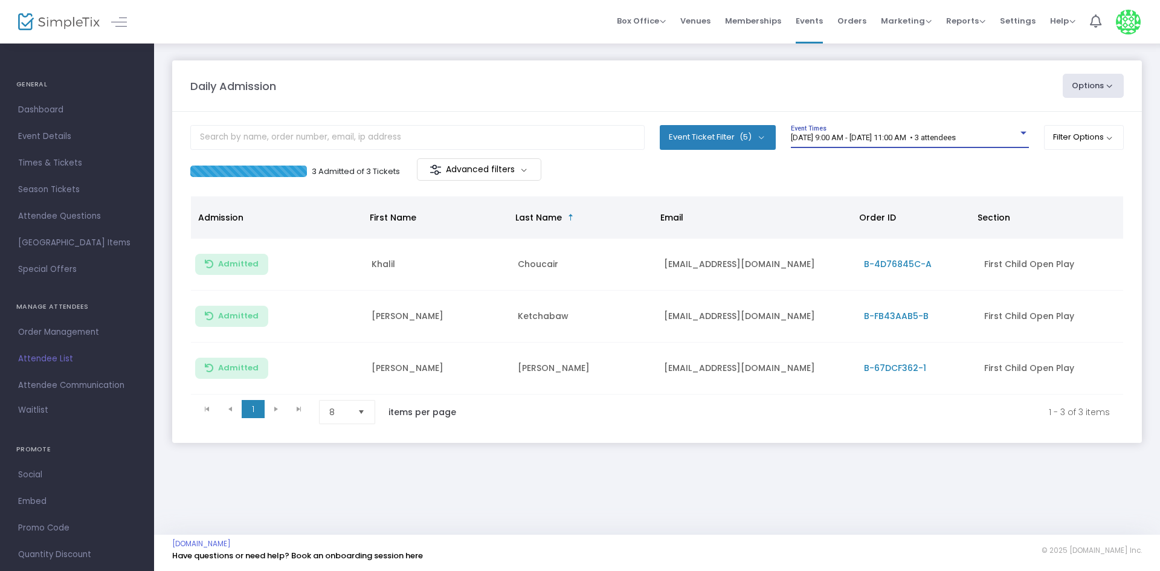
click at [839, 135] on span "[DATE] 9:00 AM - [DATE] 11:00 AM • 3 attendees" at bounding box center [873, 137] width 165 height 9
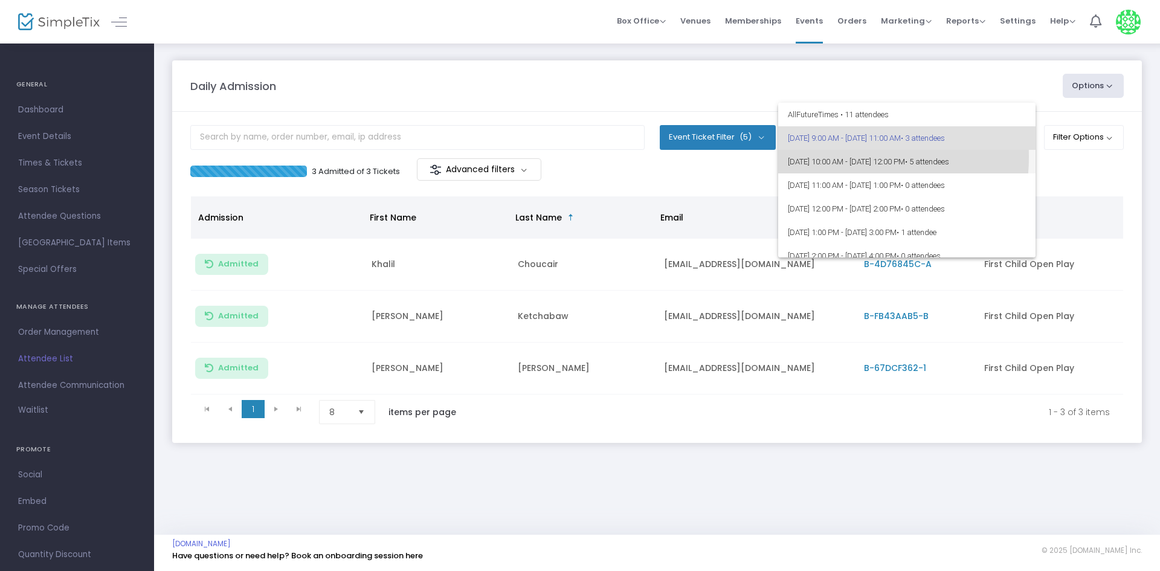
click at [830, 157] on span "[DATE] 10:00 AM - [DATE] 12:00 PM • 5 attendees" at bounding box center [907, 162] width 238 height 24
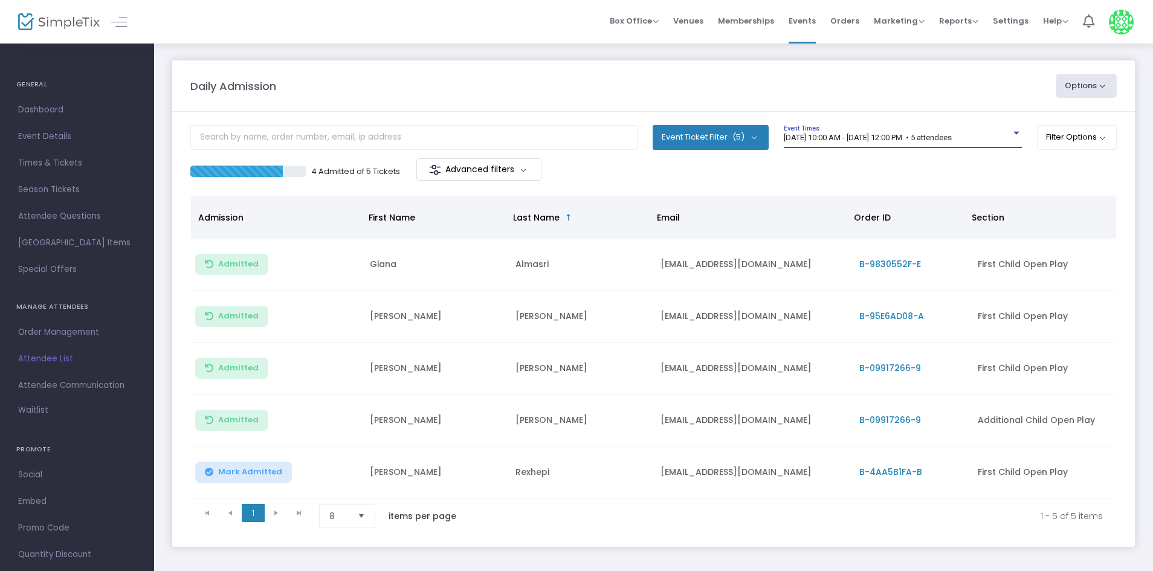
click at [952, 141] on span "[DATE] 10:00 AM - [DATE] 12:00 PM • 5 attendees" at bounding box center [868, 137] width 168 height 9
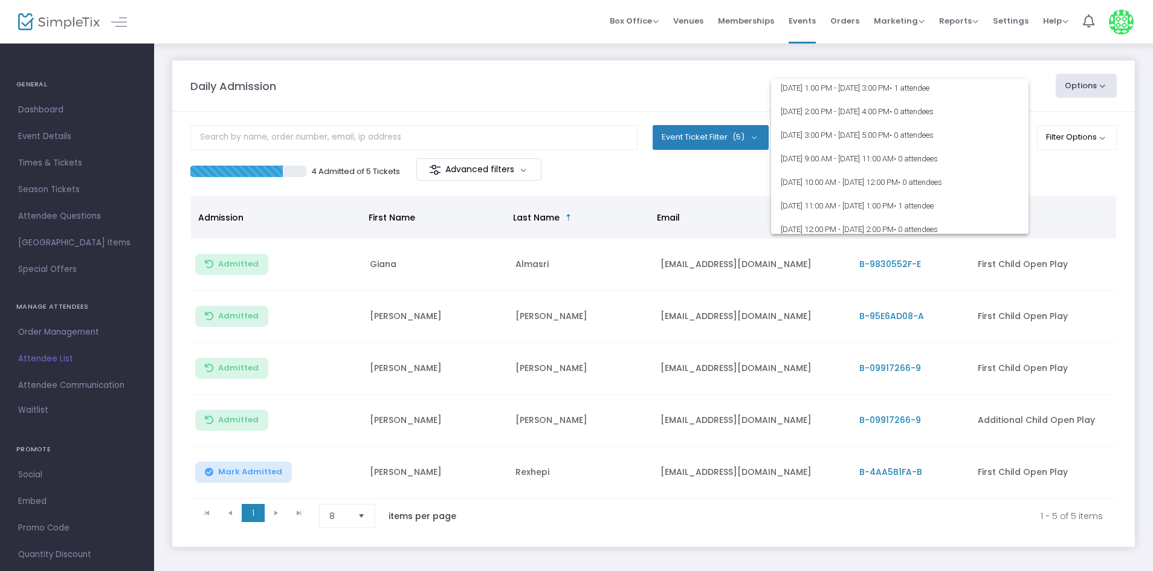
scroll to position [60, 0]
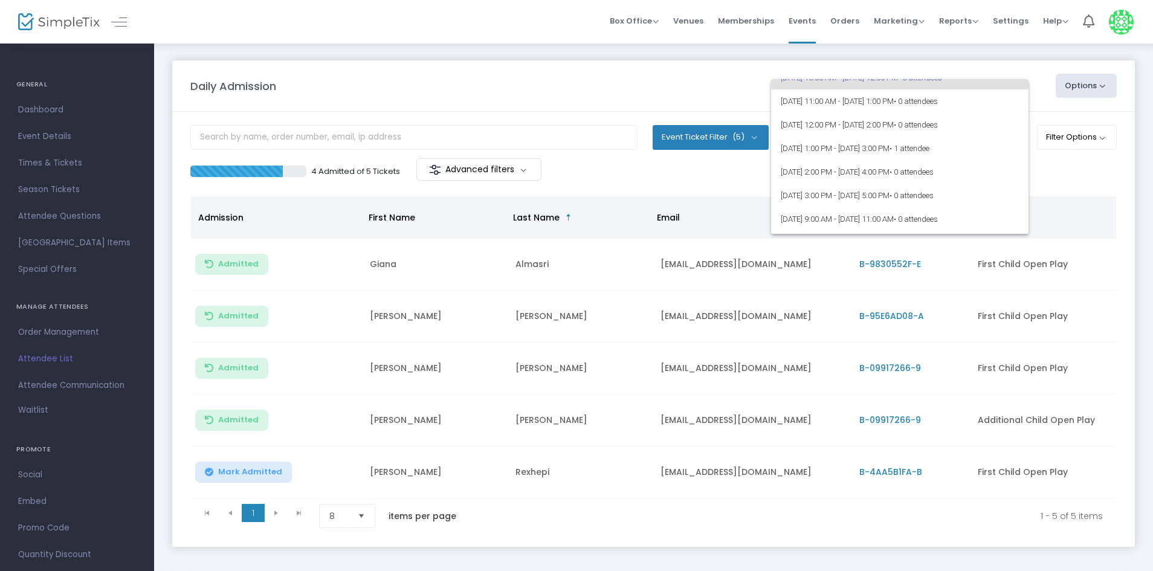
click at [726, 102] on div at bounding box center [576, 285] width 1153 height 571
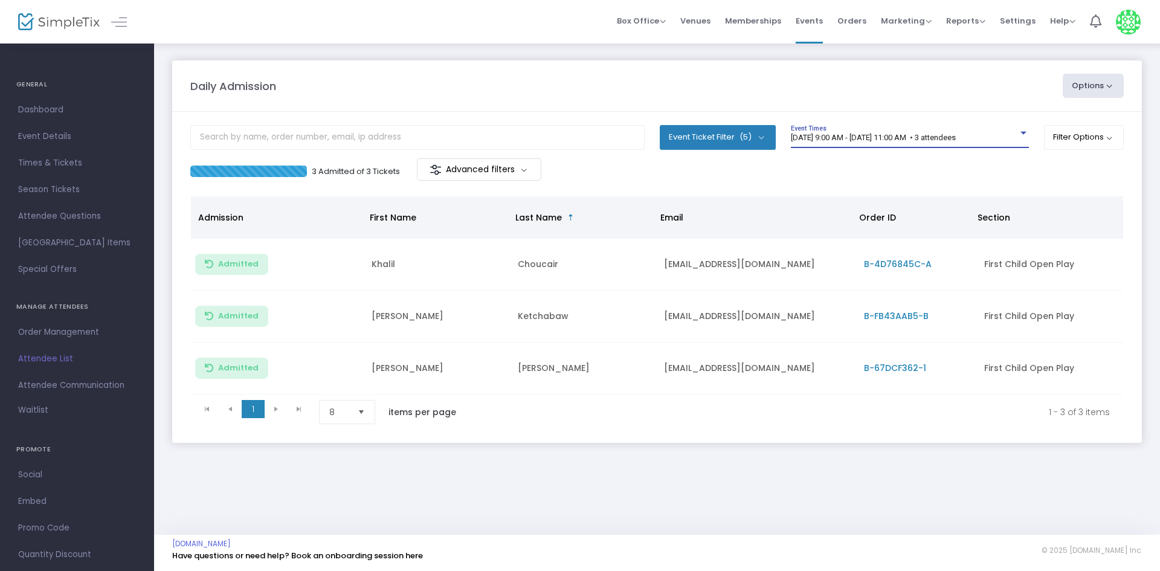
click at [884, 133] on span "[DATE] 9:00 AM - [DATE] 11:00 AM • 3 attendees" at bounding box center [873, 137] width 165 height 9
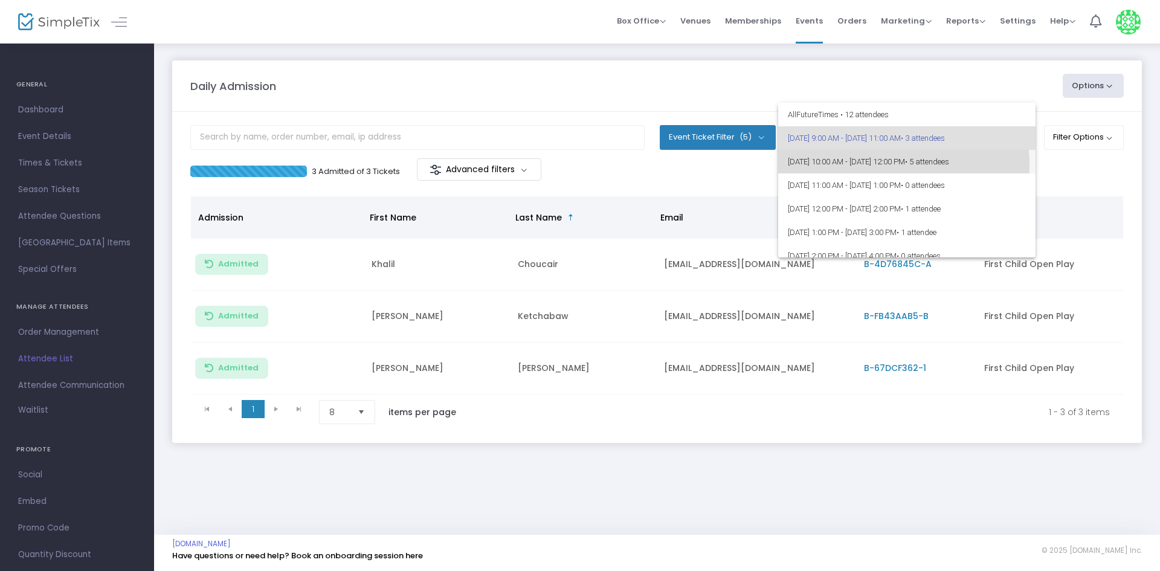
click at [896, 164] on span "[DATE] 10:00 AM - [DATE] 12:00 PM • 5 attendees" at bounding box center [907, 162] width 238 height 24
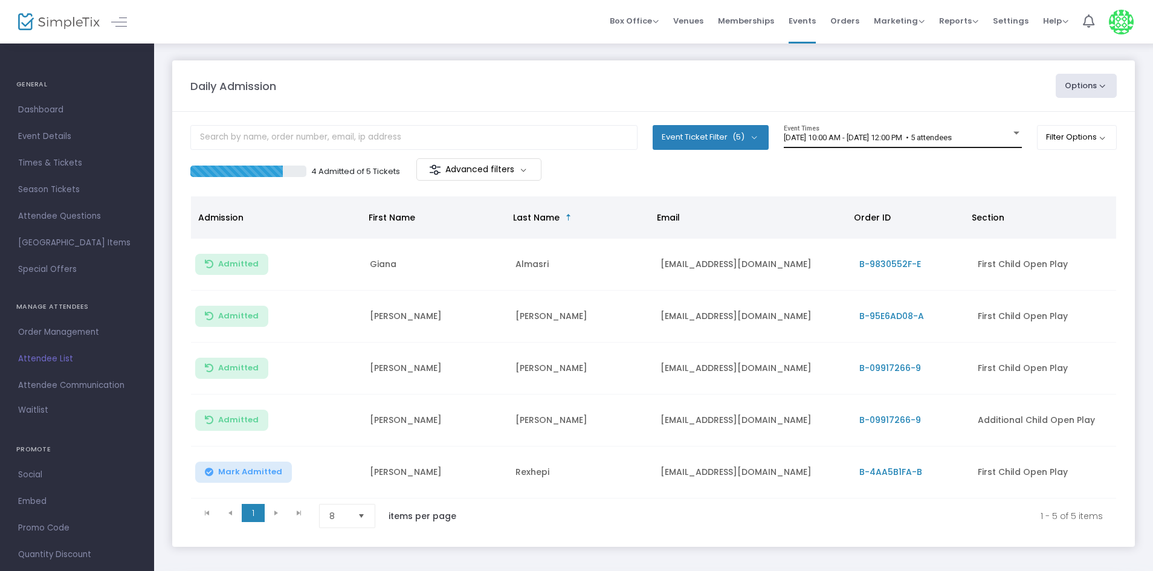
click at [862, 146] on div "[DATE] 10:00 AM - [DATE] 12:00 PM • 5 attendees Event Times" at bounding box center [903, 136] width 238 height 23
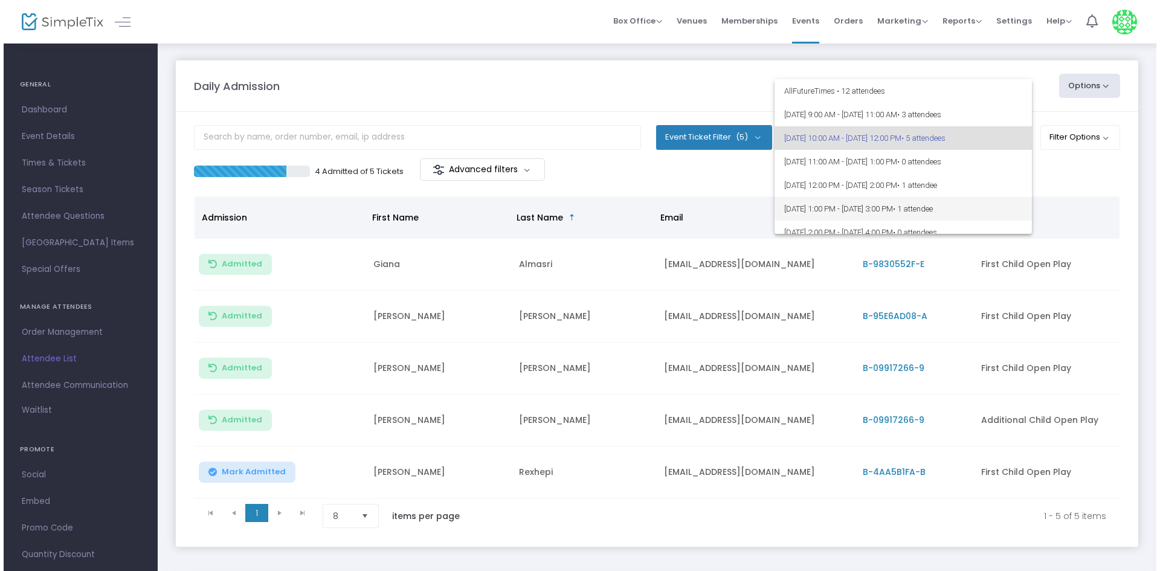
scroll to position [60, 0]
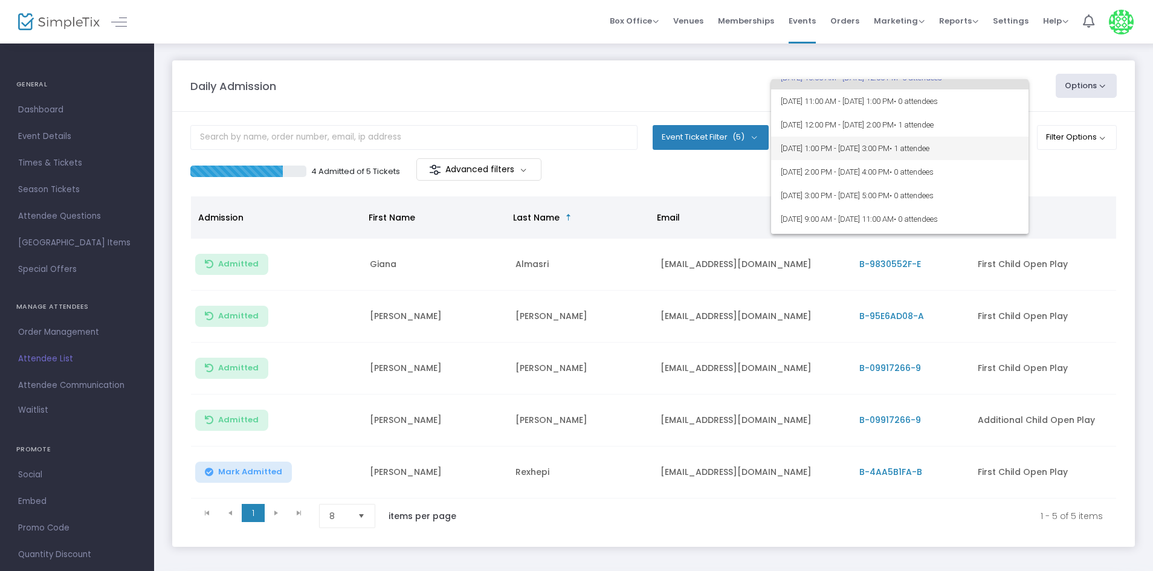
click at [871, 147] on span "8/23/2025 @ 1:00 PM - 8/23/2025 @ 3:00 PM • 1 attendee" at bounding box center [900, 149] width 238 height 24
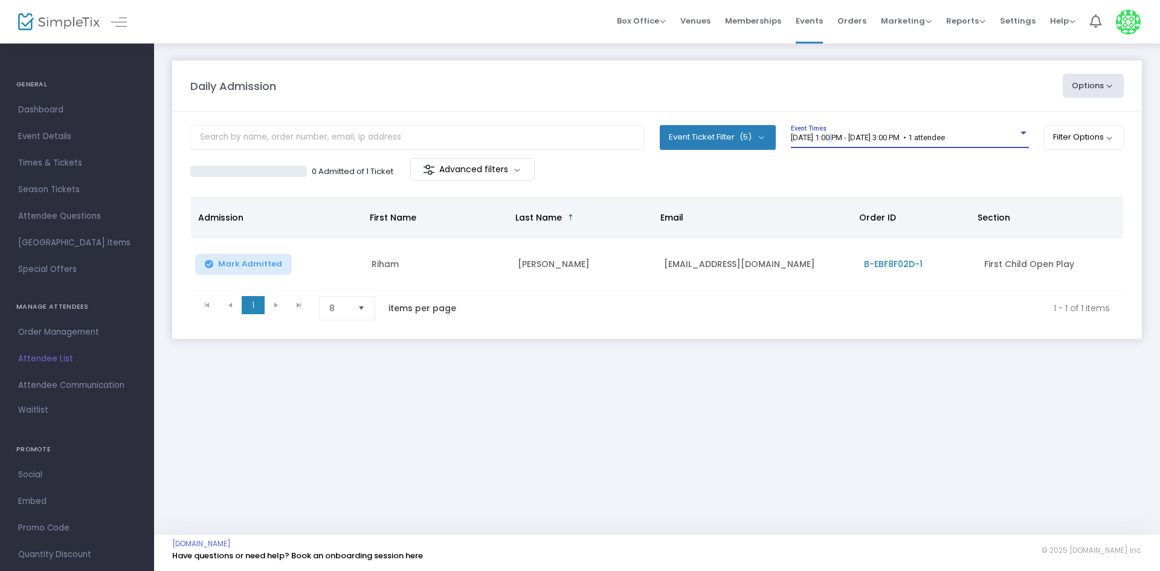
click at [836, 135] on span "8/23/2025 @ 1:00 PM - 8/23/2025 @ 3:00 PM • 1 attendee" at bounding box center [868, 137] width 154 height 9
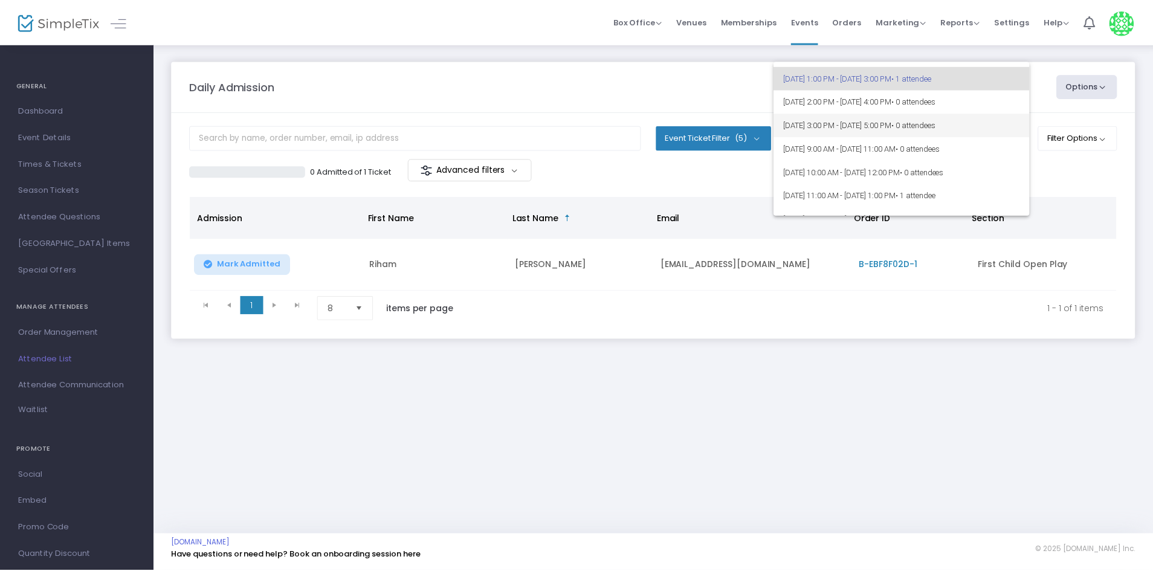
scroll to position [0, 0]
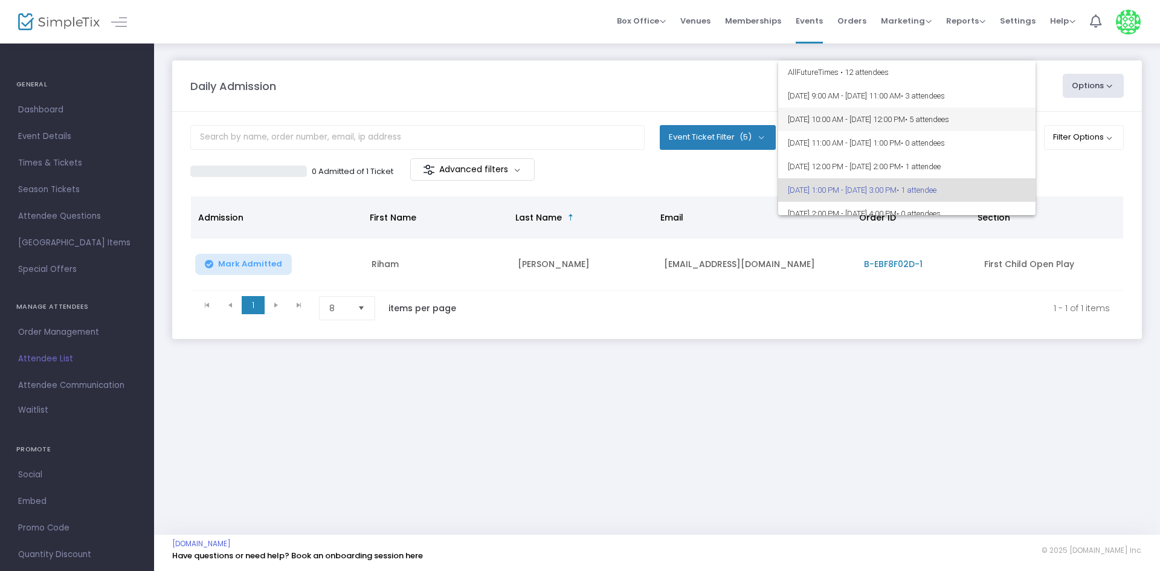
click at [813, 109] on span "[DATE] 10:00 AM - [DATE] 12:00 PM • 5 attendees" at bounding box center [907, 120] width 238 height 24
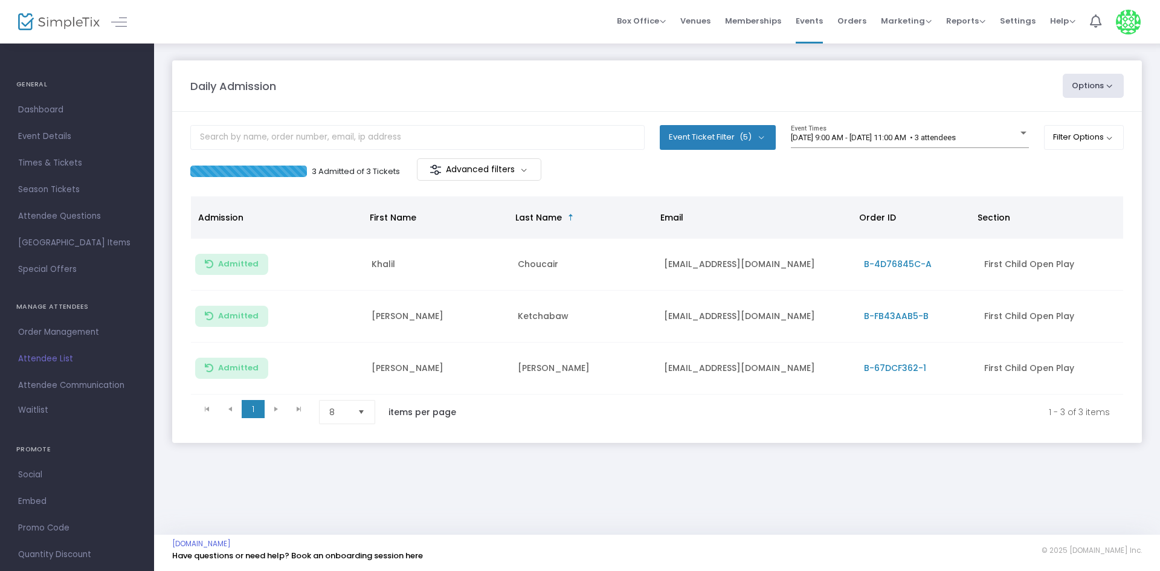
click at [1005, 161] on div "3 Admitted of 3 Tickets Advanced filters" at bounding box center [657, 170] width 934 height 25
click at [992, 126] on div "[DATE] 9:00 AM - [DATE] 11:00 AM • 3 attendees Event Times" at bounding box center [910, 136] width 238 height 23
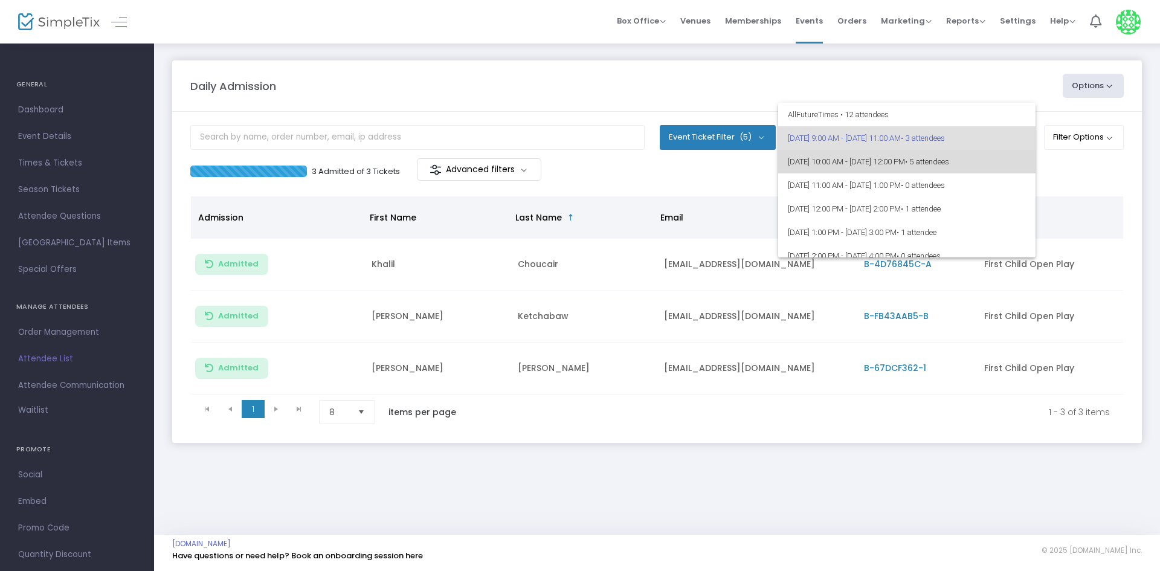
click at [941, 163] on span "[DATE] 10:00 AM - [DATE] 12:00 PM • 5 attendees" at bounding box center [907, 162] width 238 height 24
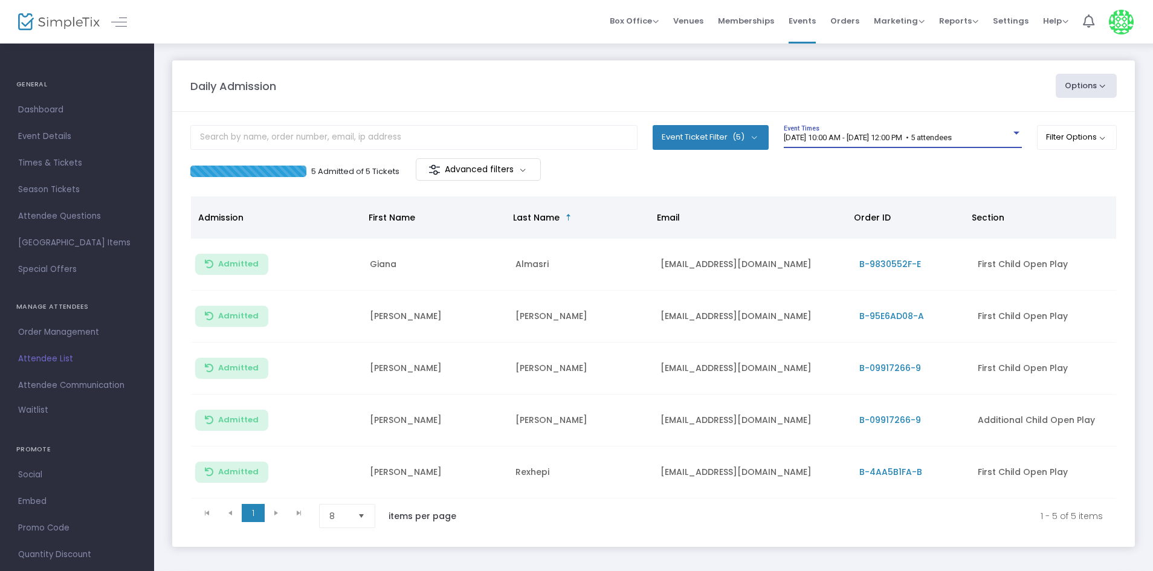
click at [912, 137] on span "[DATE] 10:00 AM - [DATE] 12:00 PM • 5 attendees" at bounding box center [868, 137] width 168 height 9
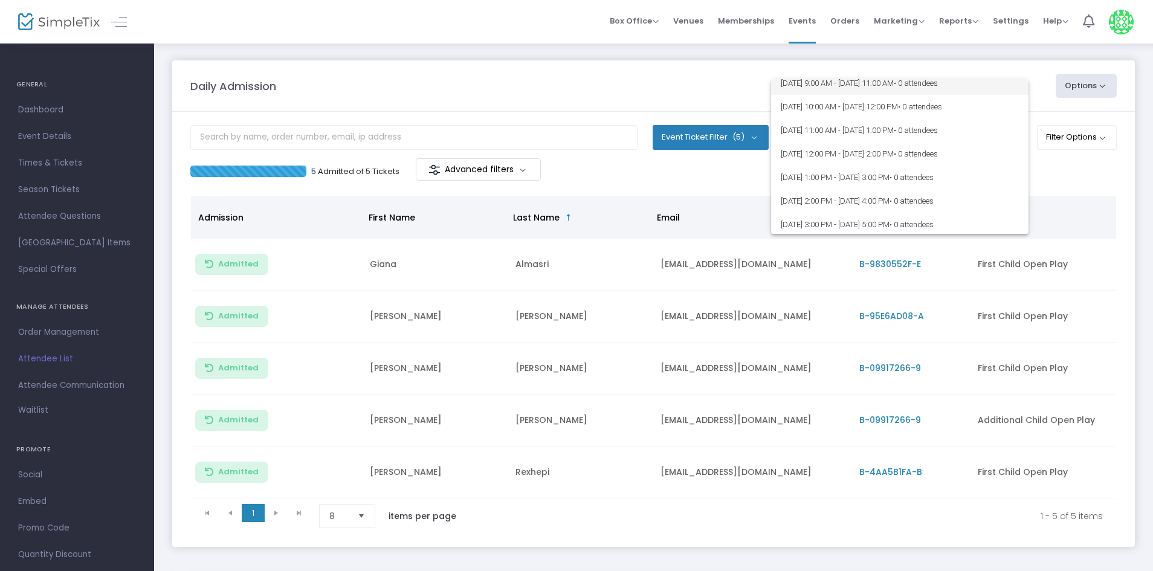
scroll to position [363, 0]
click at [1061, 172] on div at bounding box center [576, 285] width 1153 height 571
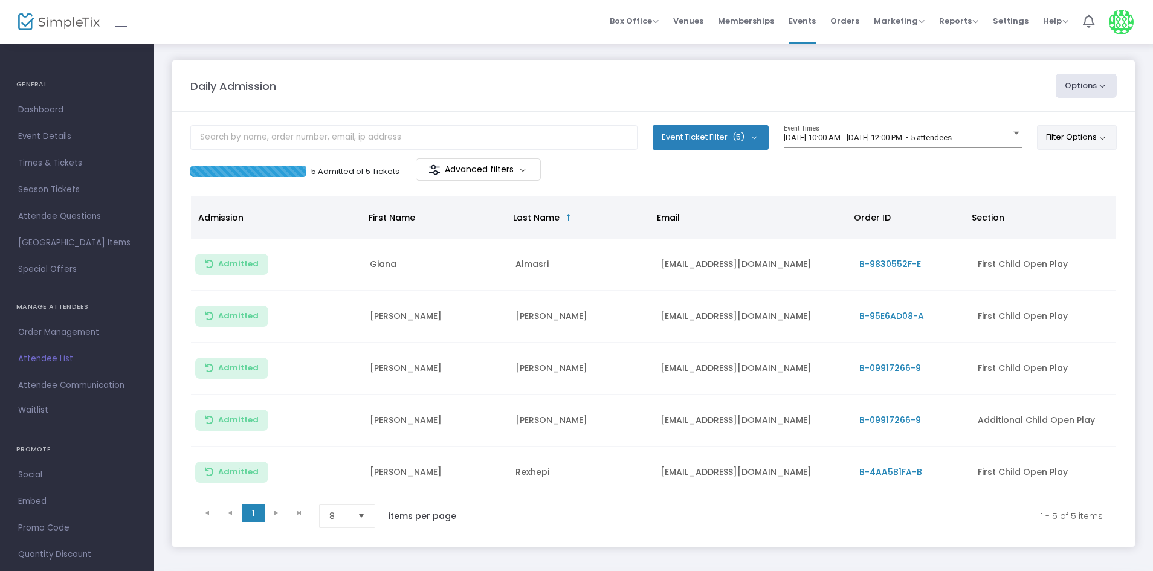
click at [1102, 146] on button "Filter Options" at bounding box center [1077, 137] width 80 height 24
click at [865, 163] on div "5 Admitted of 5 Tickets Advanced filters" at bounding box center [653, 170] width 926 height 25
click at [947, 137] on span "[DATE] 10:00 AM - [DATE] 12:00 PM • 5 attendees" at bounding box center [868, 137] width 168 height 9
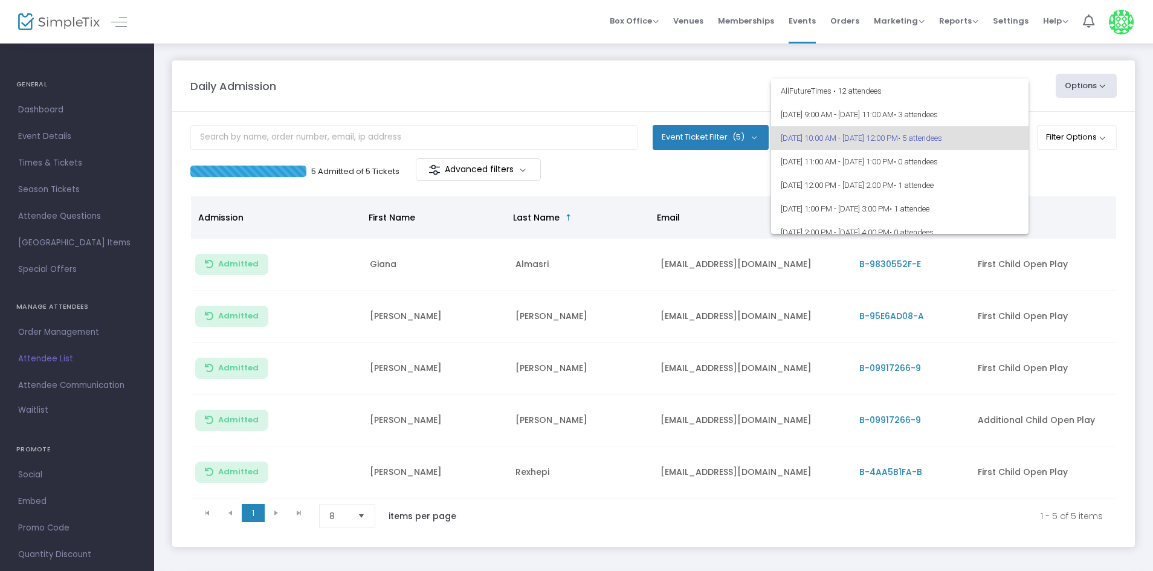
click at [1071, 172] on div at bounding box center [576, 285] width 1153 height 571
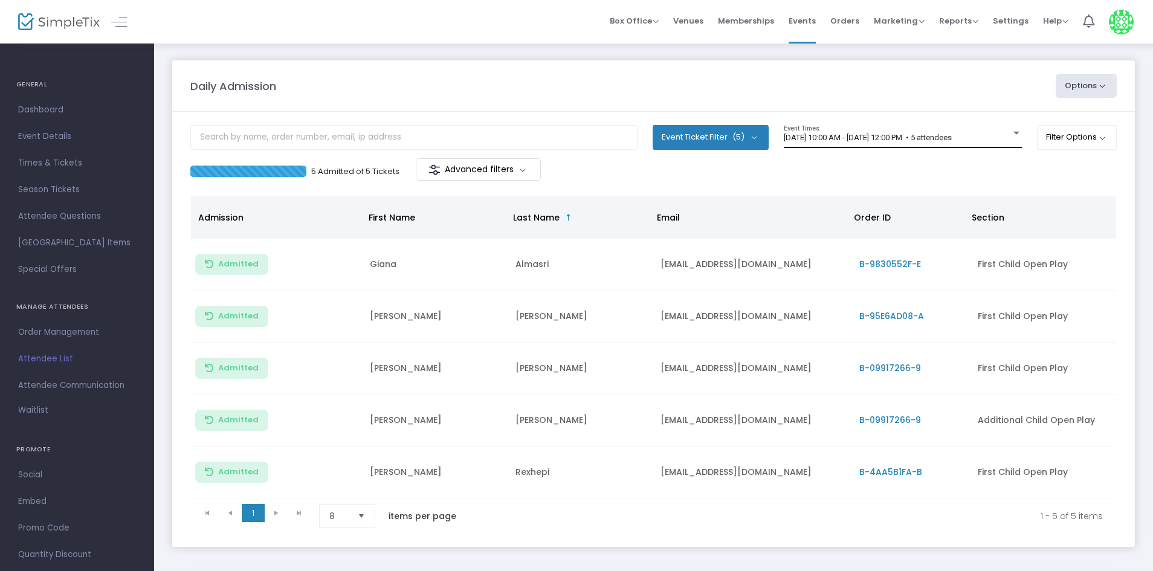
click at [857, 140] on span "[DATE] 10:00 AM - [DATE] 12:00 PM • 5 attendees" at bounding box center [868, 137] width 168 height 9
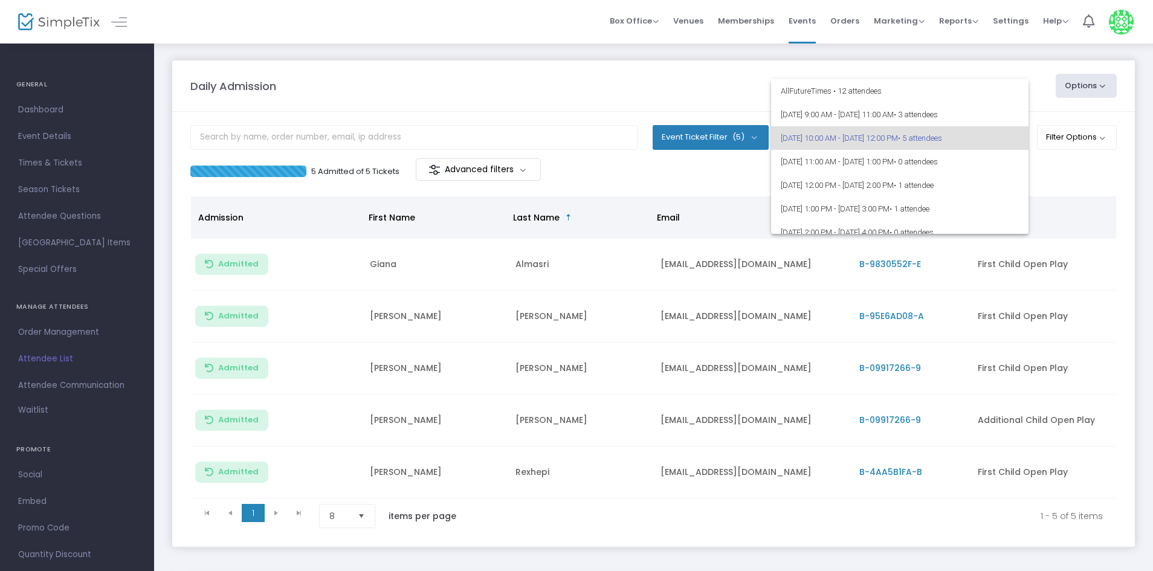
click at [471, 103] on div at bounding box center [576, 285] width 1153 height 571
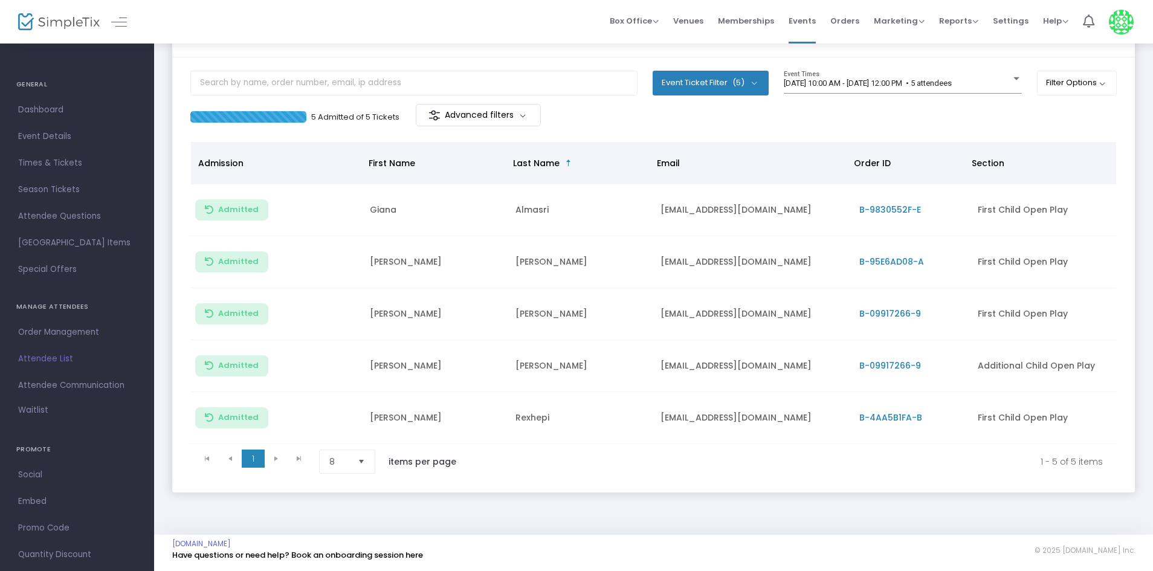
scroll to position [0, 0]
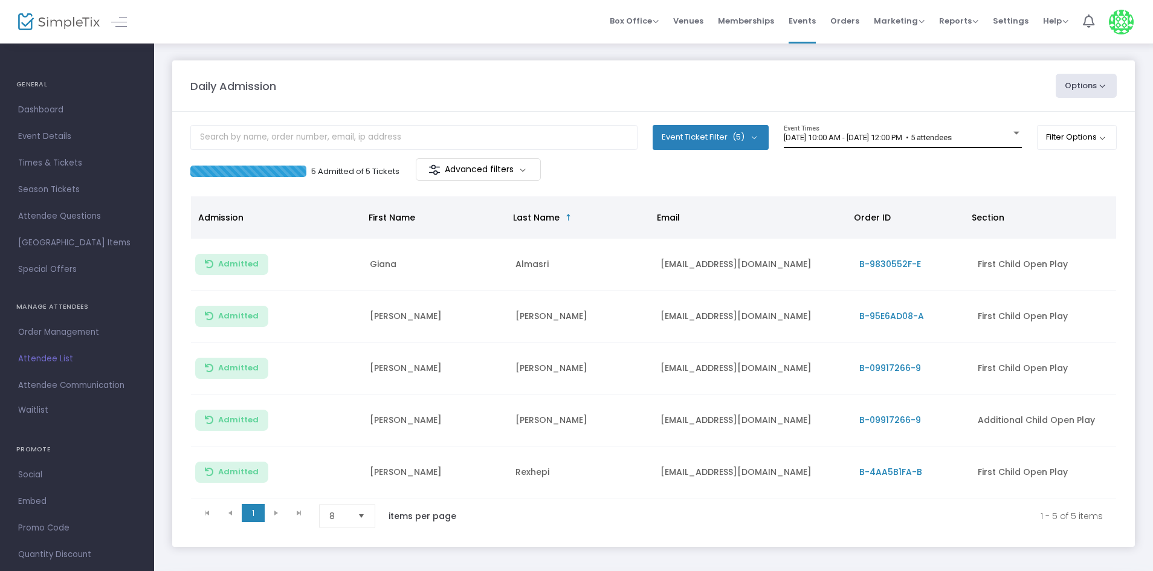
click at [997, 146] on div "8/23/2025 @ 10:00 AM - 8/23/2025 @ 12:00 PM • 5 attendees Event Times" at bounding box center [903, 136] width 238 height 23
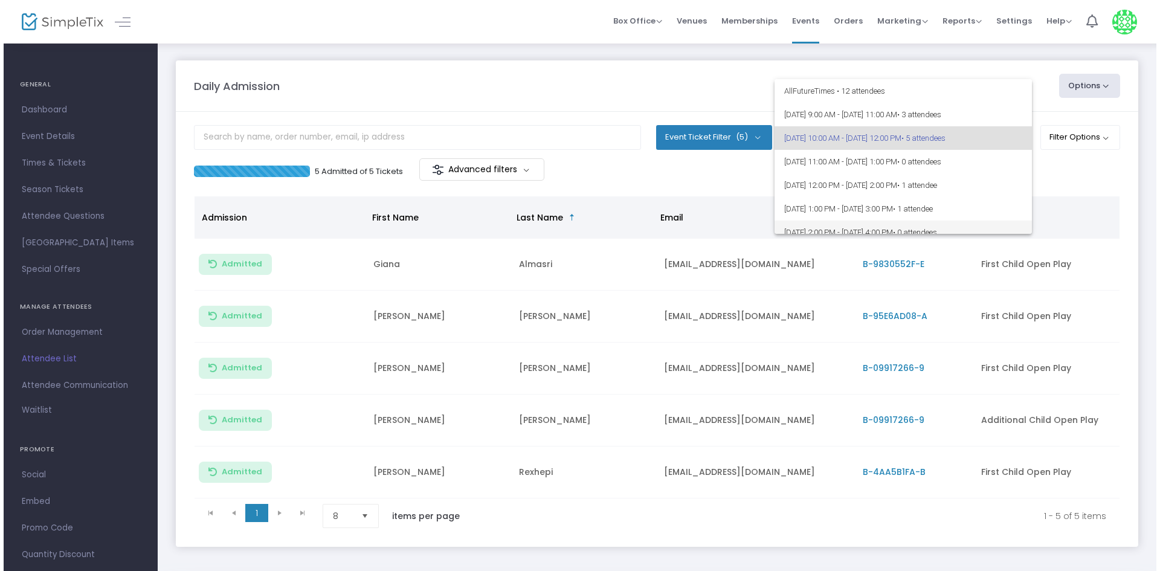
scroll to position [60, 0]
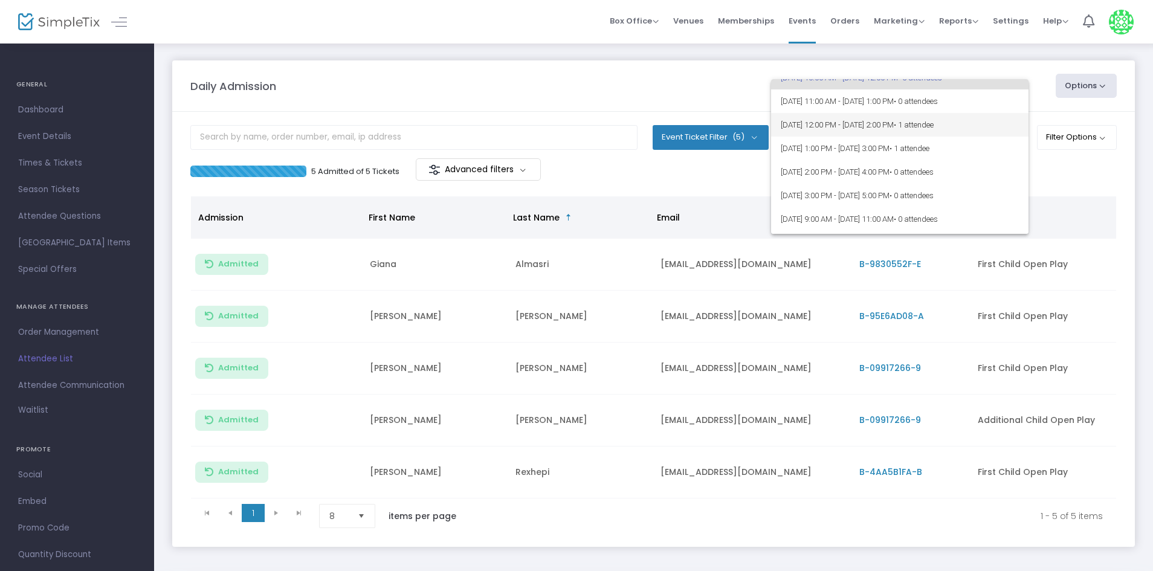
click at [934, 123] on span "• 1 attendee" at bounding box center [914, 124] width 40 height 9
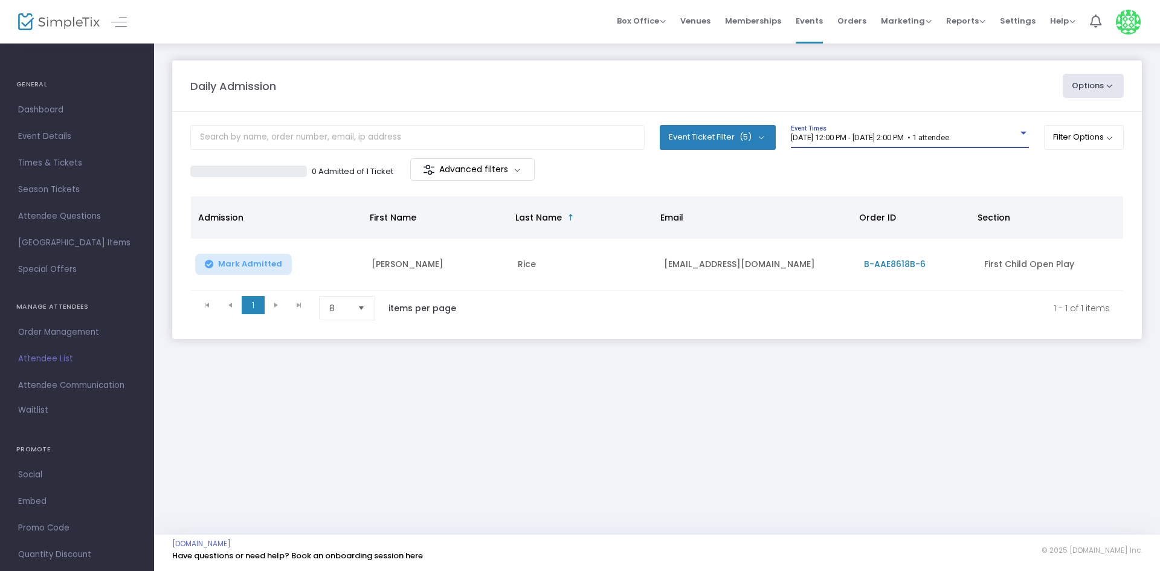
click at [949, 135] on span "8/23/2025 @ 12:00 PM - 8/23/2025 @ 2:00 PM • 1 attendee" at bounding box center [870, 137] width 158 height 9
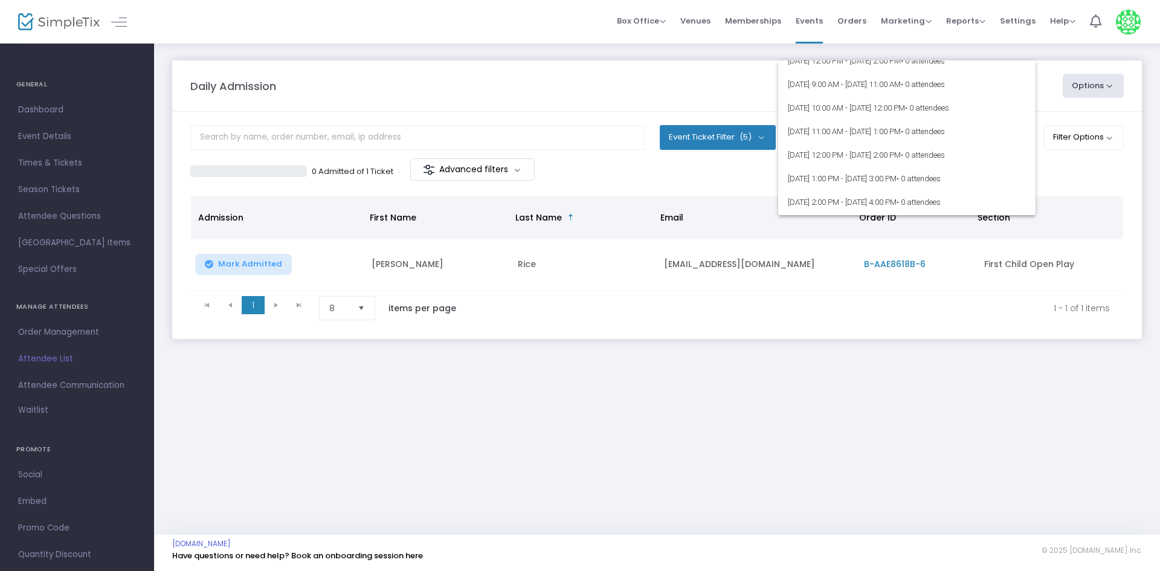
scroll to position [0, 0]
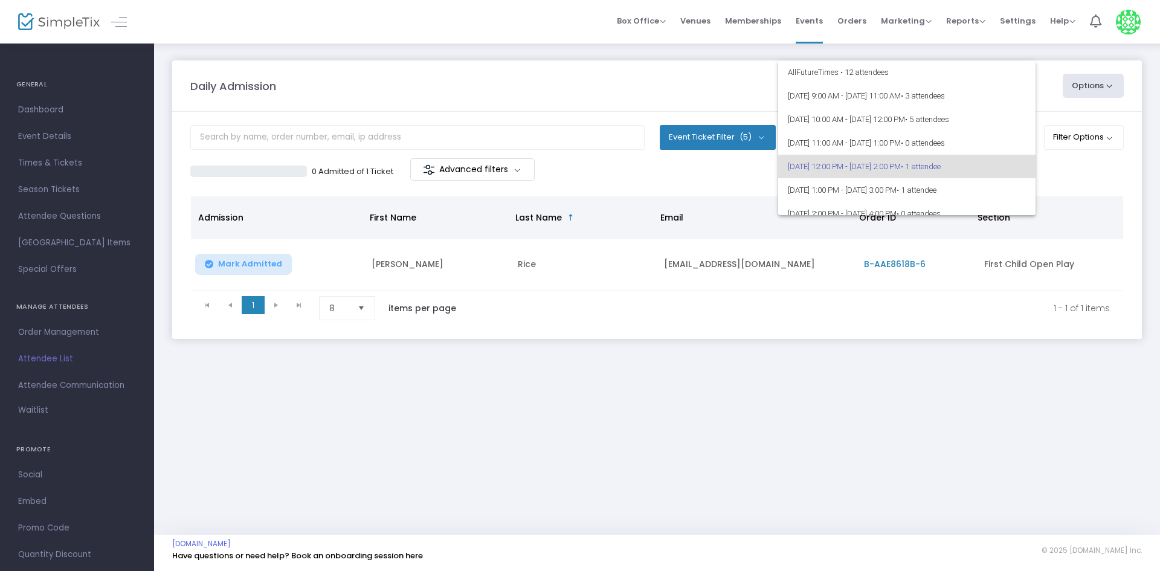
click at [1078, 150] on div at bounding box center [580, 285] width 1160 height 571
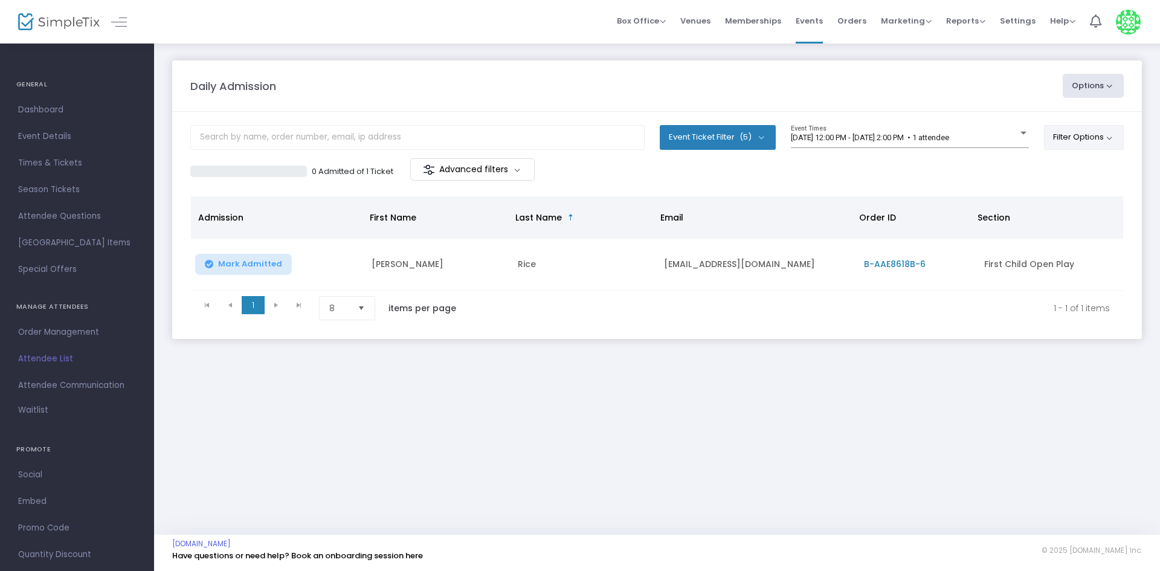
click at [1107, 146] on button "Filter Options" at bounding box center [1084, 137] width 80 height 24
click at [871, 108] on m-panel-header "Daily Admission Options Import Attendees Export List Print Name Tags Export to …" at bounding box center [657, 85] width 970 height 51
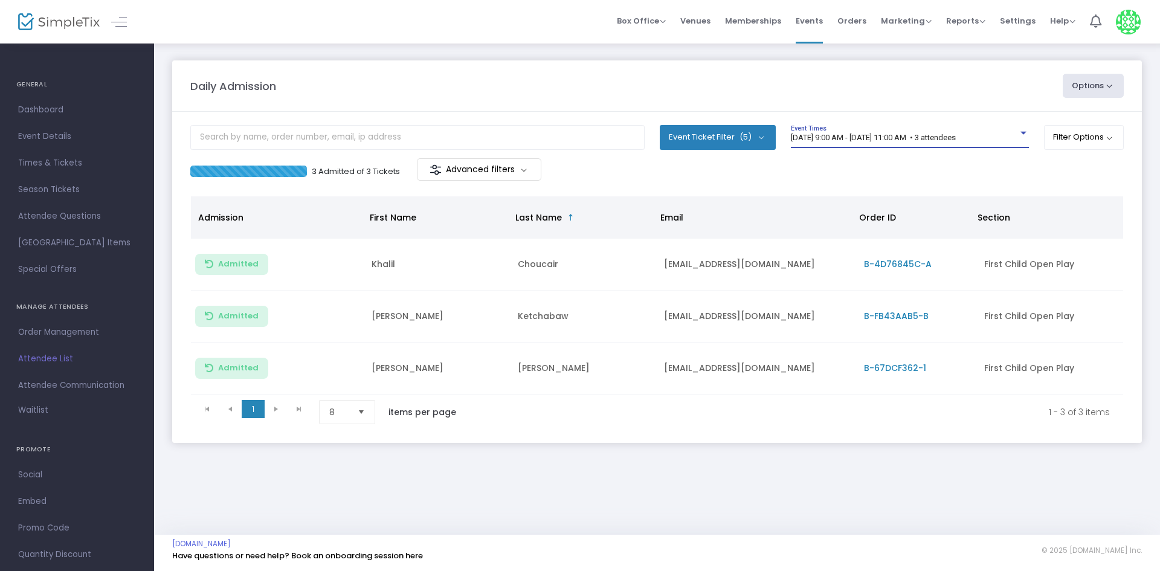
click at [1015, 139] on div "[DATE] 9:00 AM - [DATE] 11:00 AM • 3 attendees" at bounding box center [904, 138] width 227 height 9
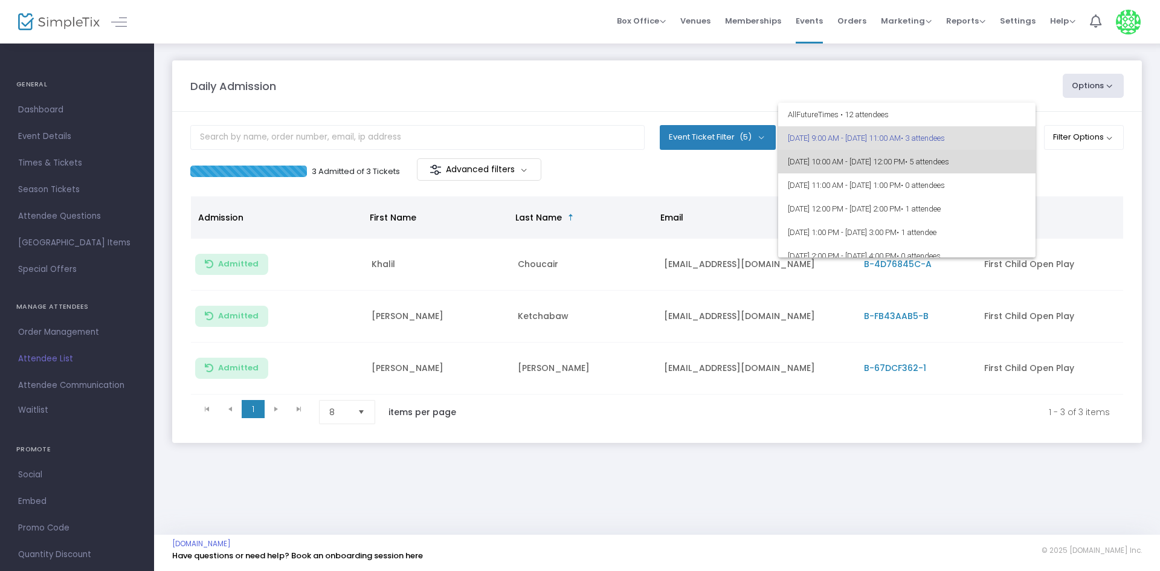
click at [949, 164] on span "• 5 attendees" at bounding box center [927, 161] width 44 height 9
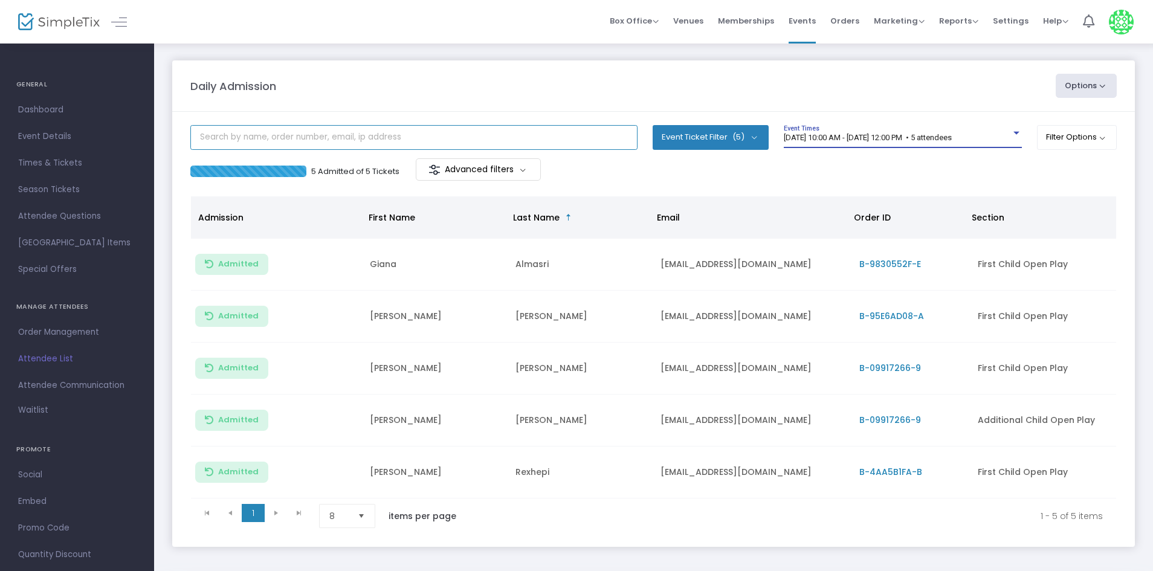
click at [356, 126] on input "text" at bounding box center [413, 137] width 447 height 25
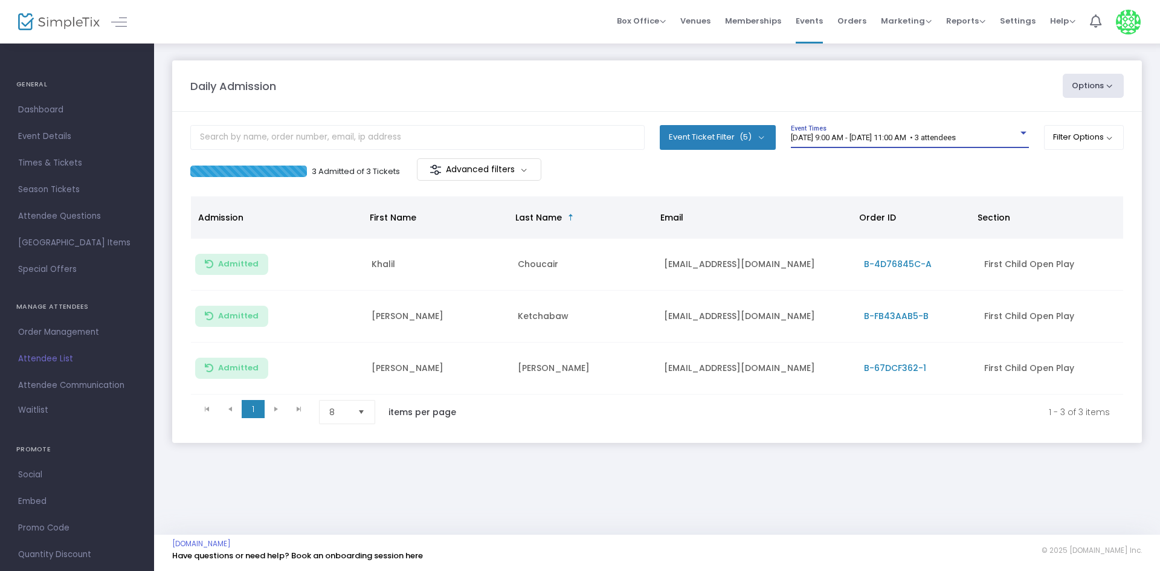
click at [956, 135] on span "[DATE] 9:00 AM - [DATE] 11:00 AM • 3 attendees" at bounding box center [873, 137] width 165 height 9
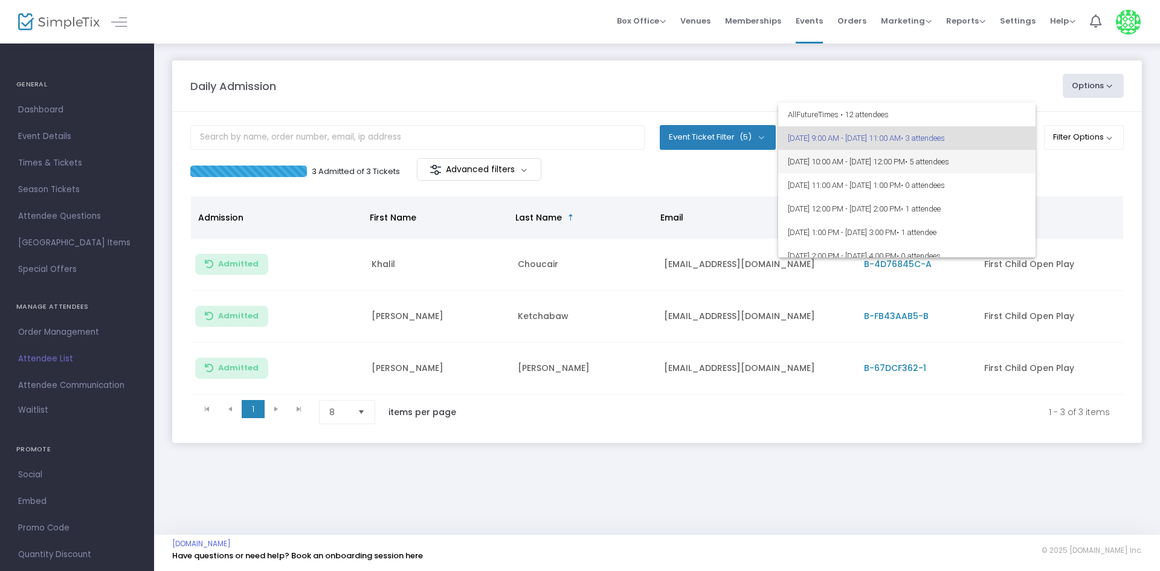
click at [949, 164] on span "• 5 attendees" at bounding box center [927, 161] width 44 height 9
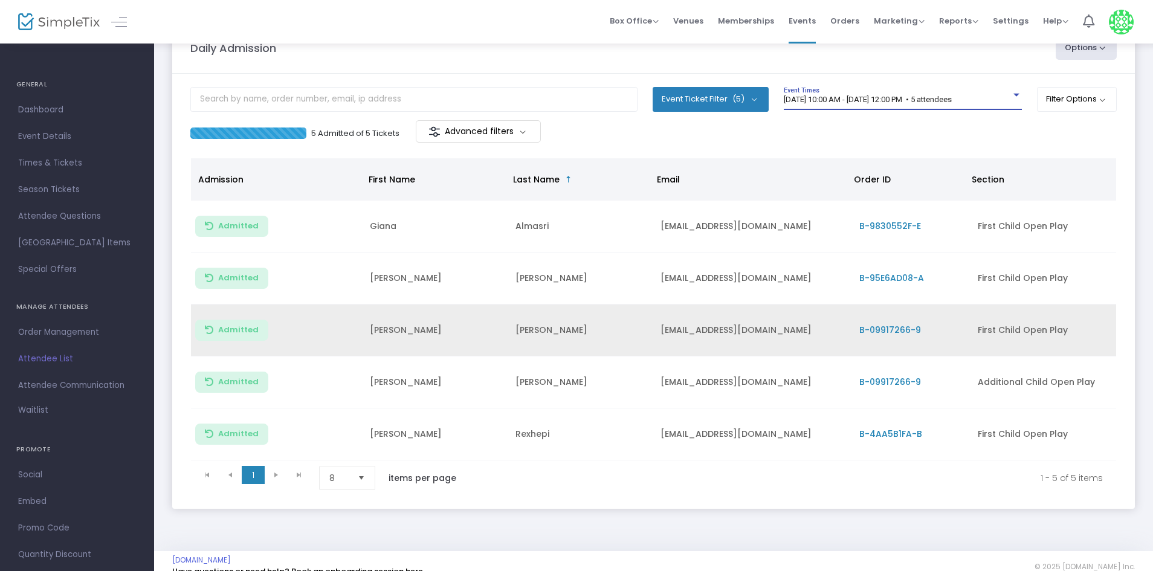
scroll to position [59, 0]
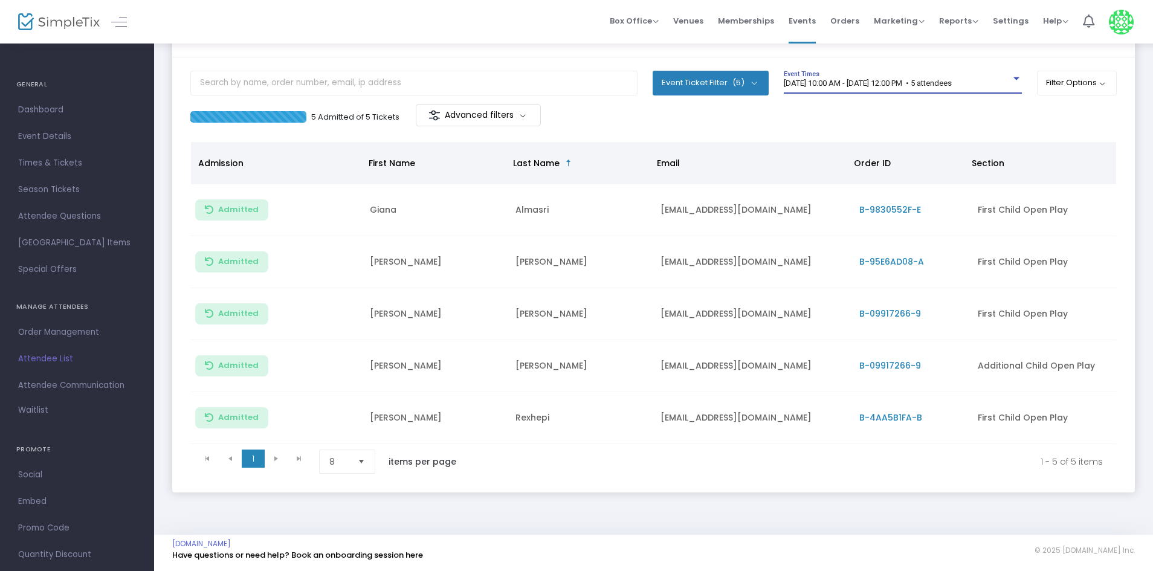
click at [891, 499] on div "Daily Admission Options Import Attendees Export List Print Name Tags Export to …" at bounding box center [653, 261] width 999 height 547
click at [551, 83] on input "text" at bounding box center [413, 83] width 447 height 25
click at [782, 125] on m-panel-content "Event Ticket Filter (5) Select All First Child Open Play Additional Child Open …" at bounding box center [653, 274] width 963 height 435
